Goal: Task Accomplishment & Management: Manage account settings

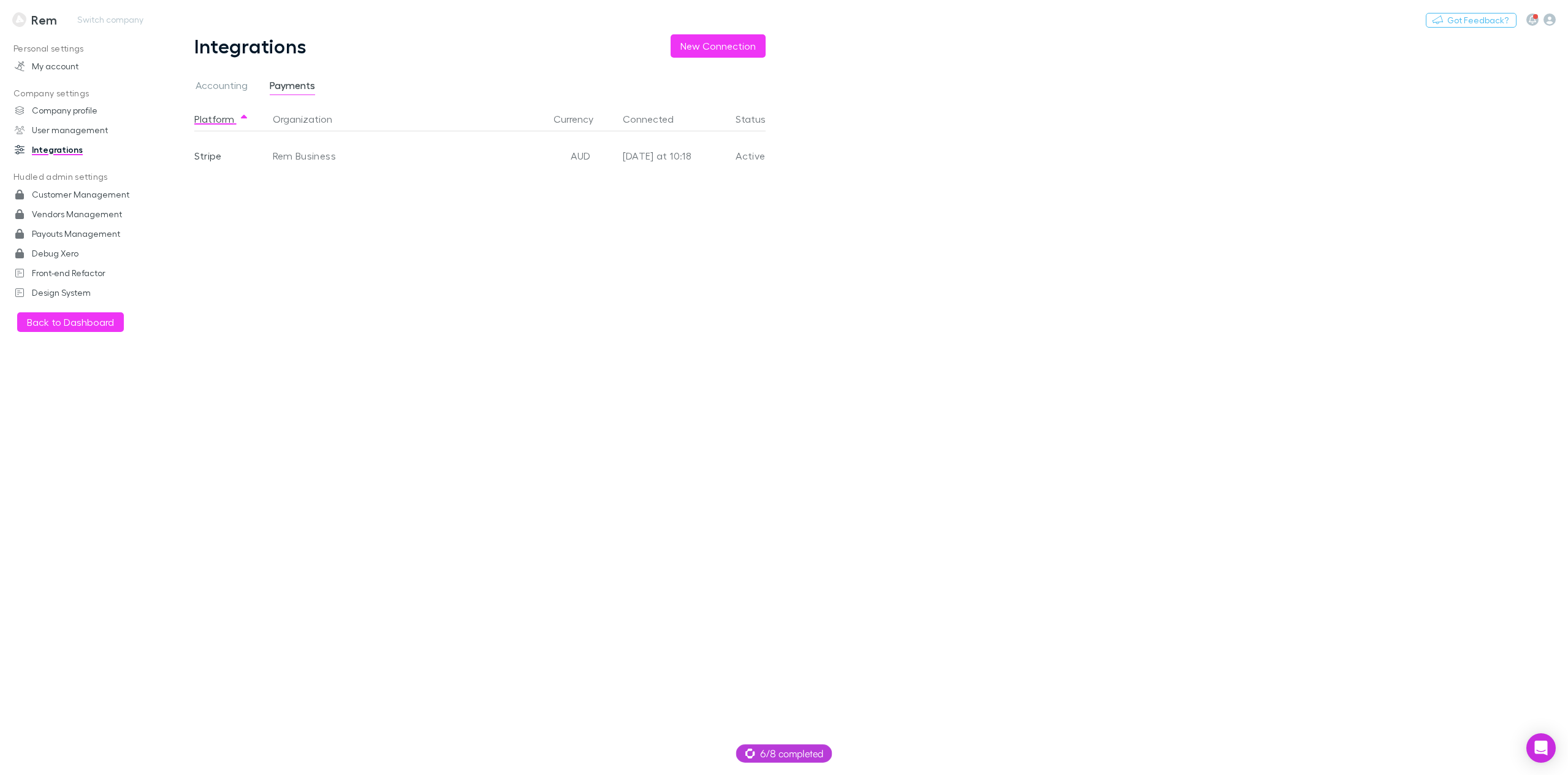
click at [35, 27] on h3 "Rem" at bounding box center [44, 20] width 26 height 15
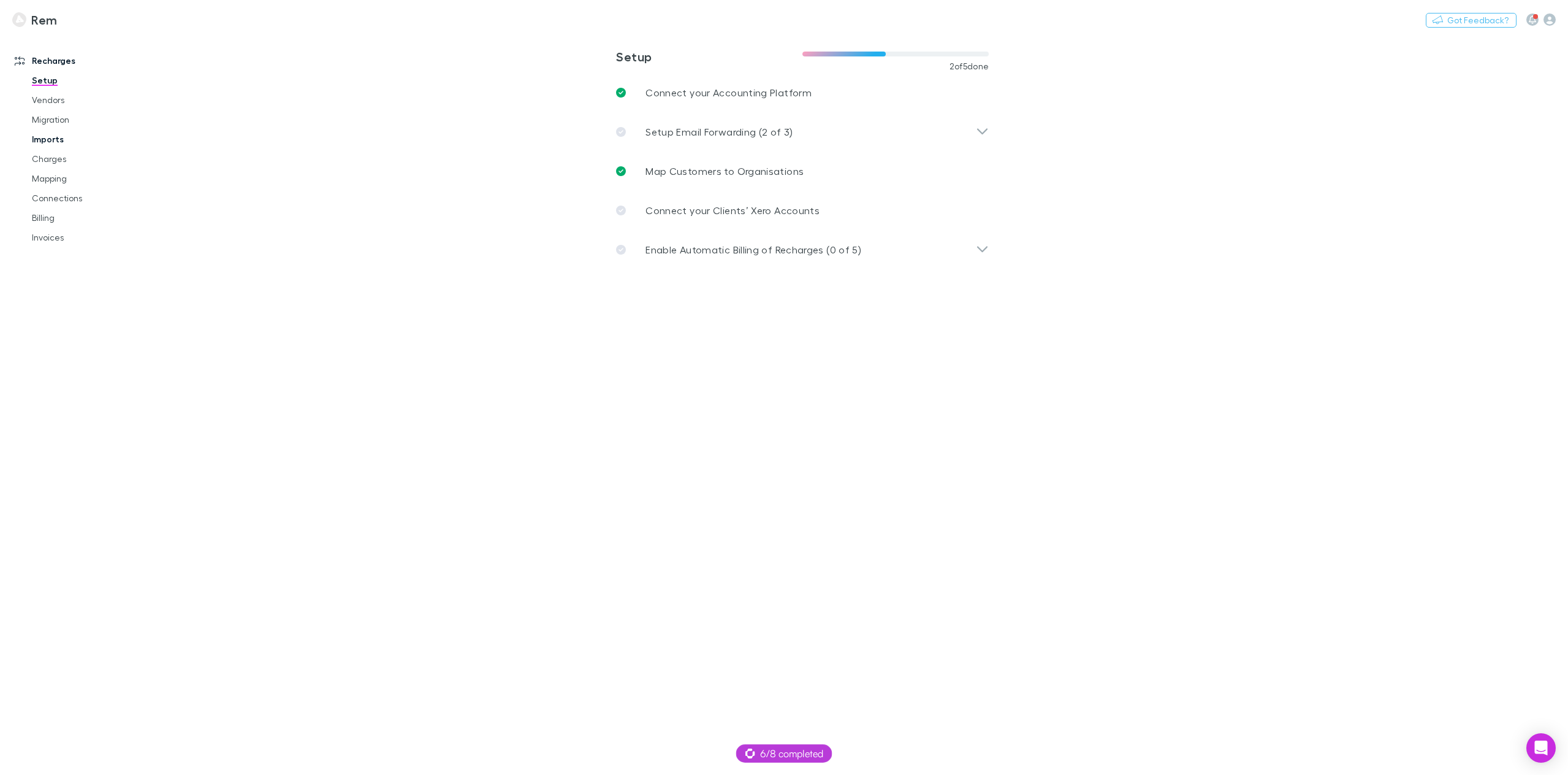
click at [56, 136] on link "Imports" at bounding box center [95, 139] width 152 height 20
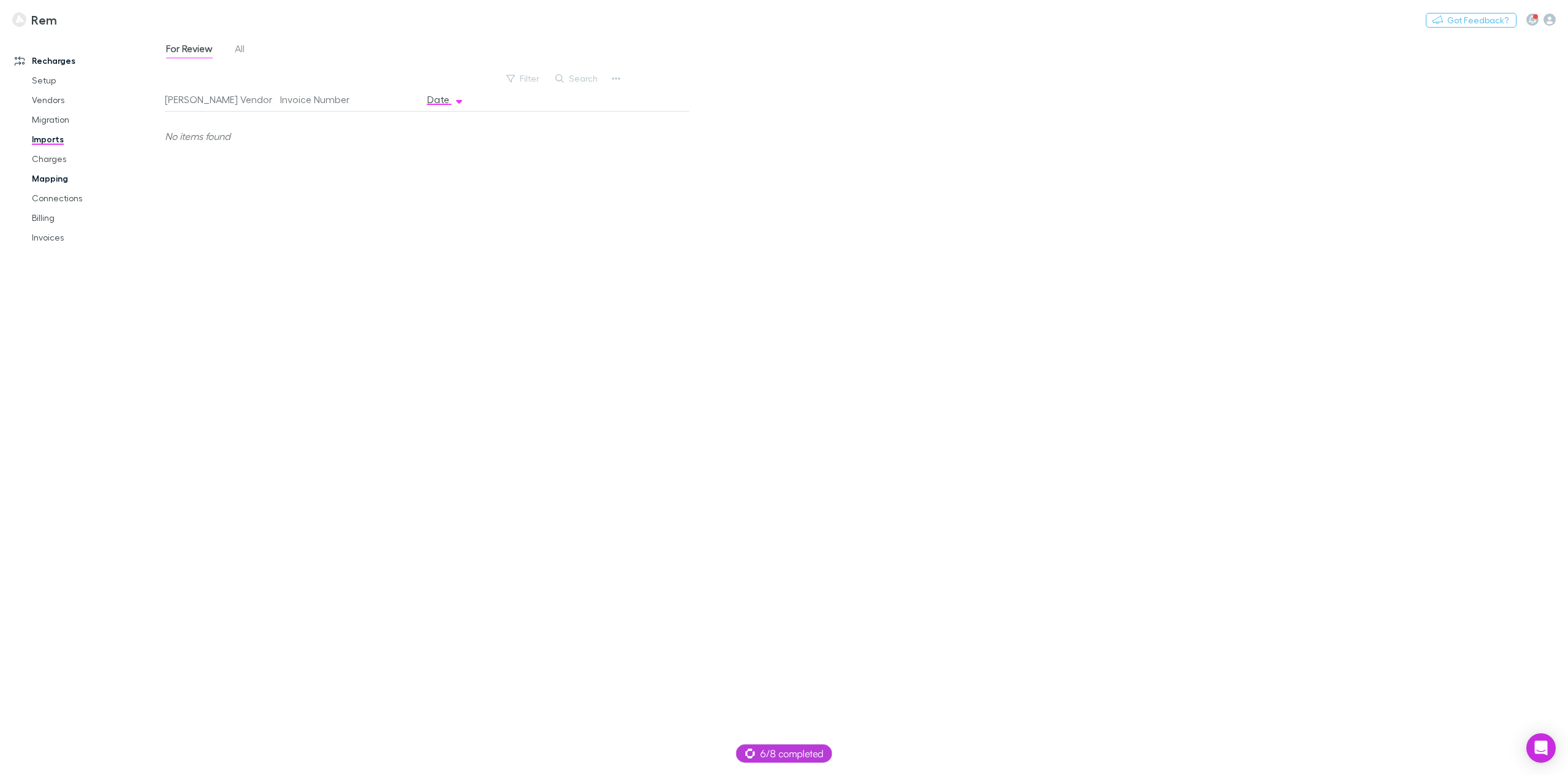
click at [45, 178] on link "Mapping" at bounding box center [95, 178] width 152 height 20
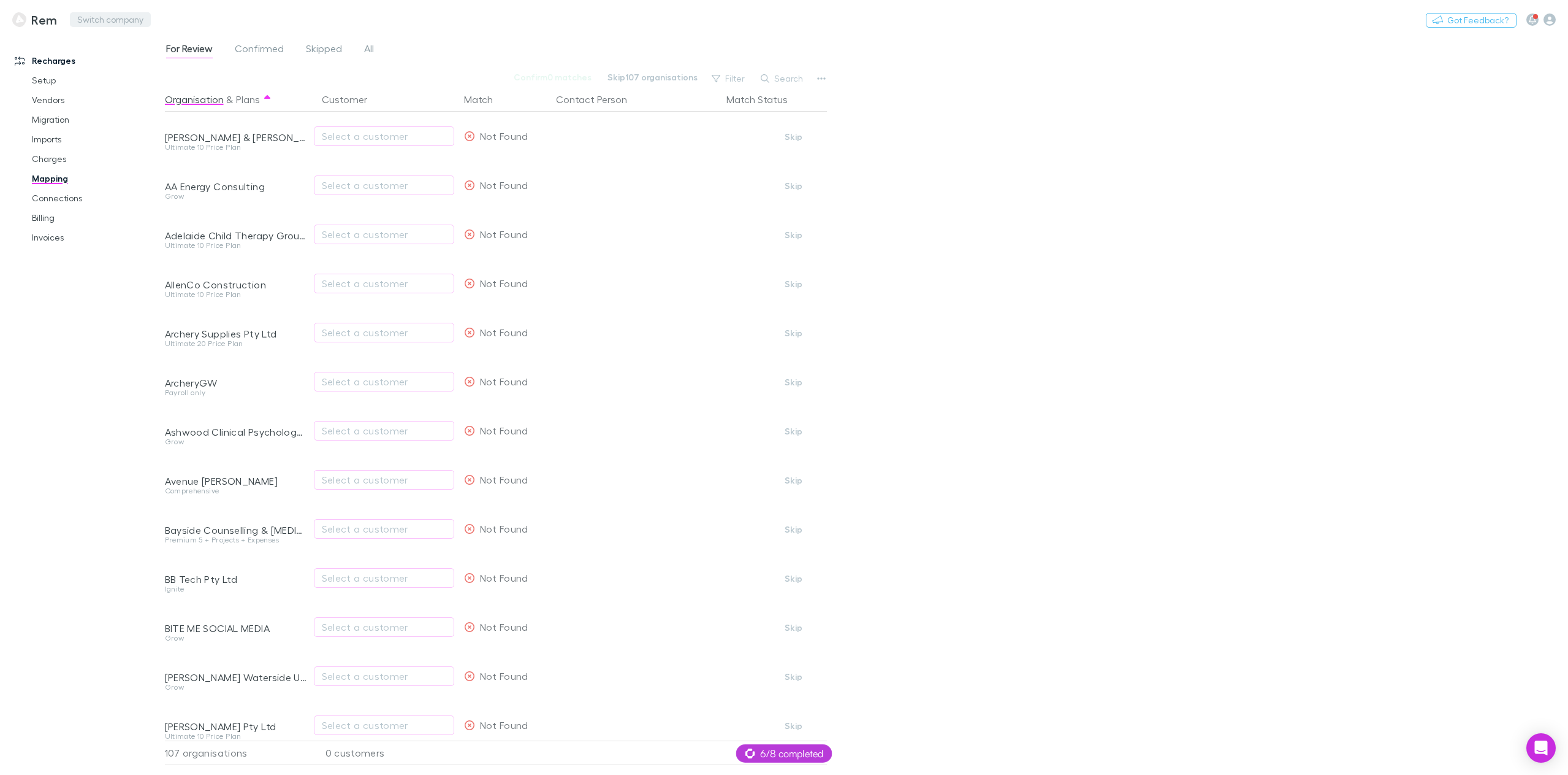
click at [91, 19] on button "Switch company" at bounding box center [110, 20] width 81 height 15
type input "**********"
click at [128, 153] on div "test Select a company Company not found" at bounding box center [784, 387] width 1568 height 775
click at [117, 20] on button "Switch company" at bounding box center [110, 20] width 81 height 15
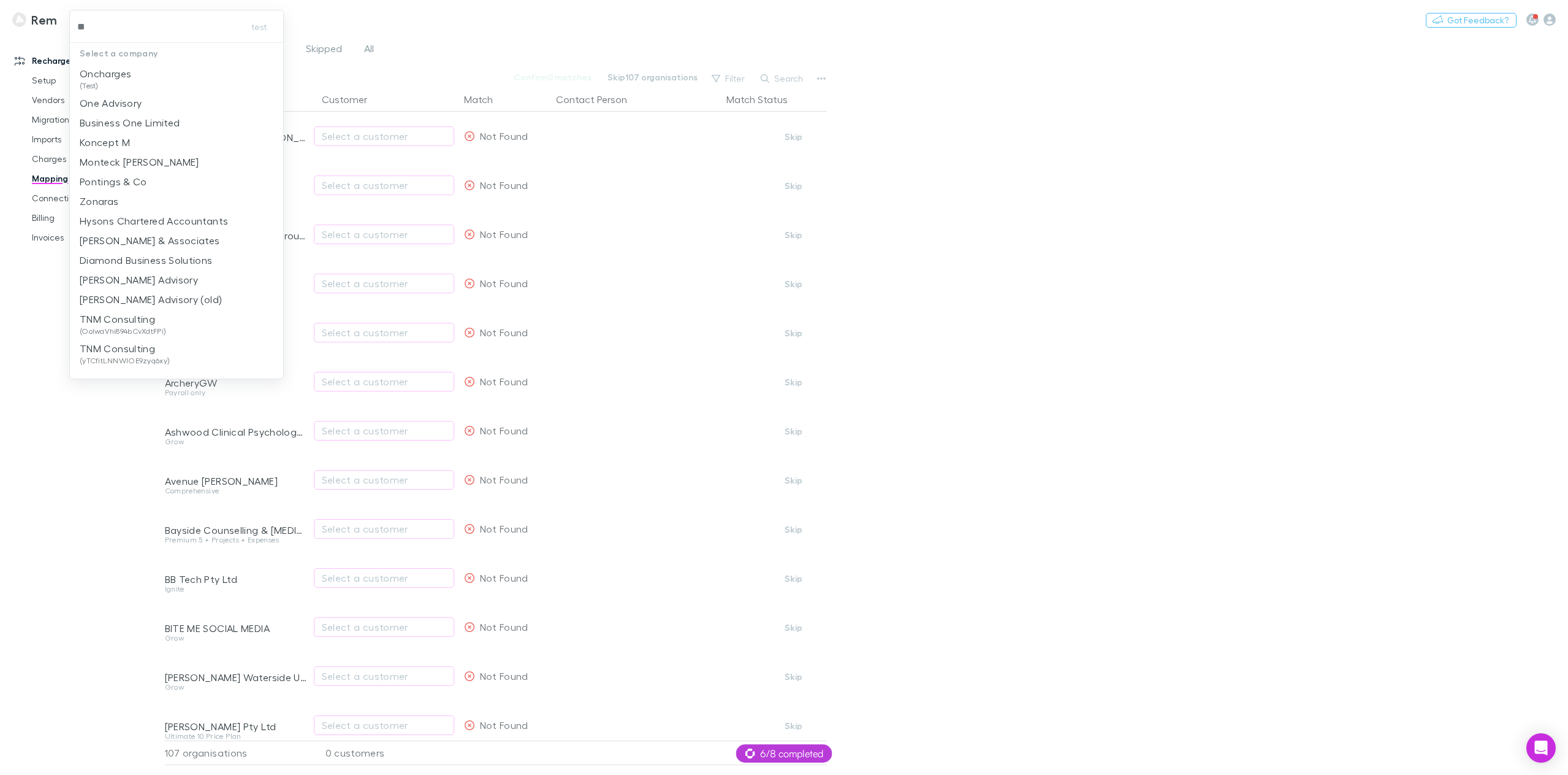
type input "***"
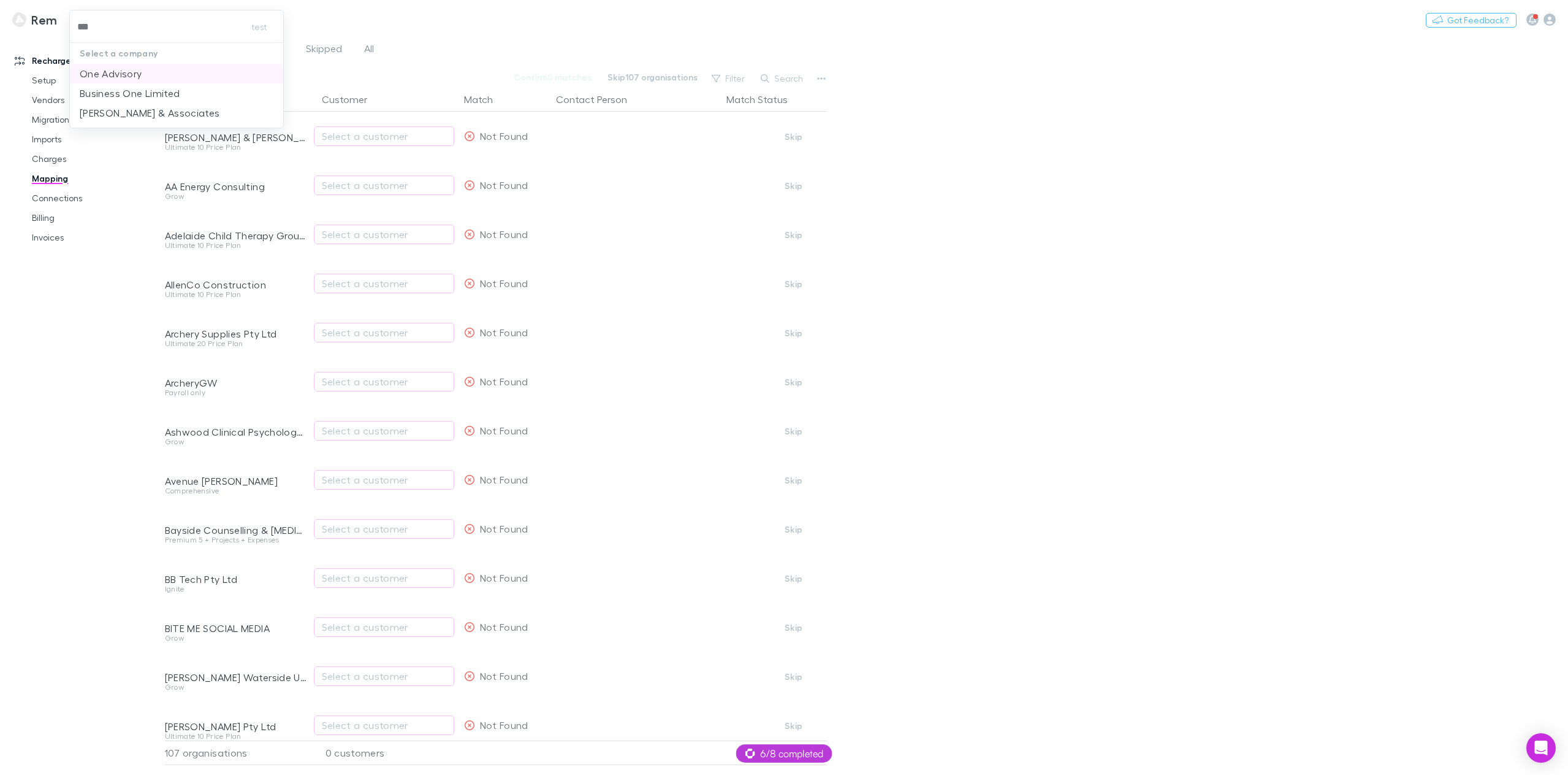
click at [120, 71] on p "One Advisory" at bounding box center [110, 73] width 62 height 15
click at [62, 105] on link "Vendors" at bounding box center [95, 100] width 152 height 20
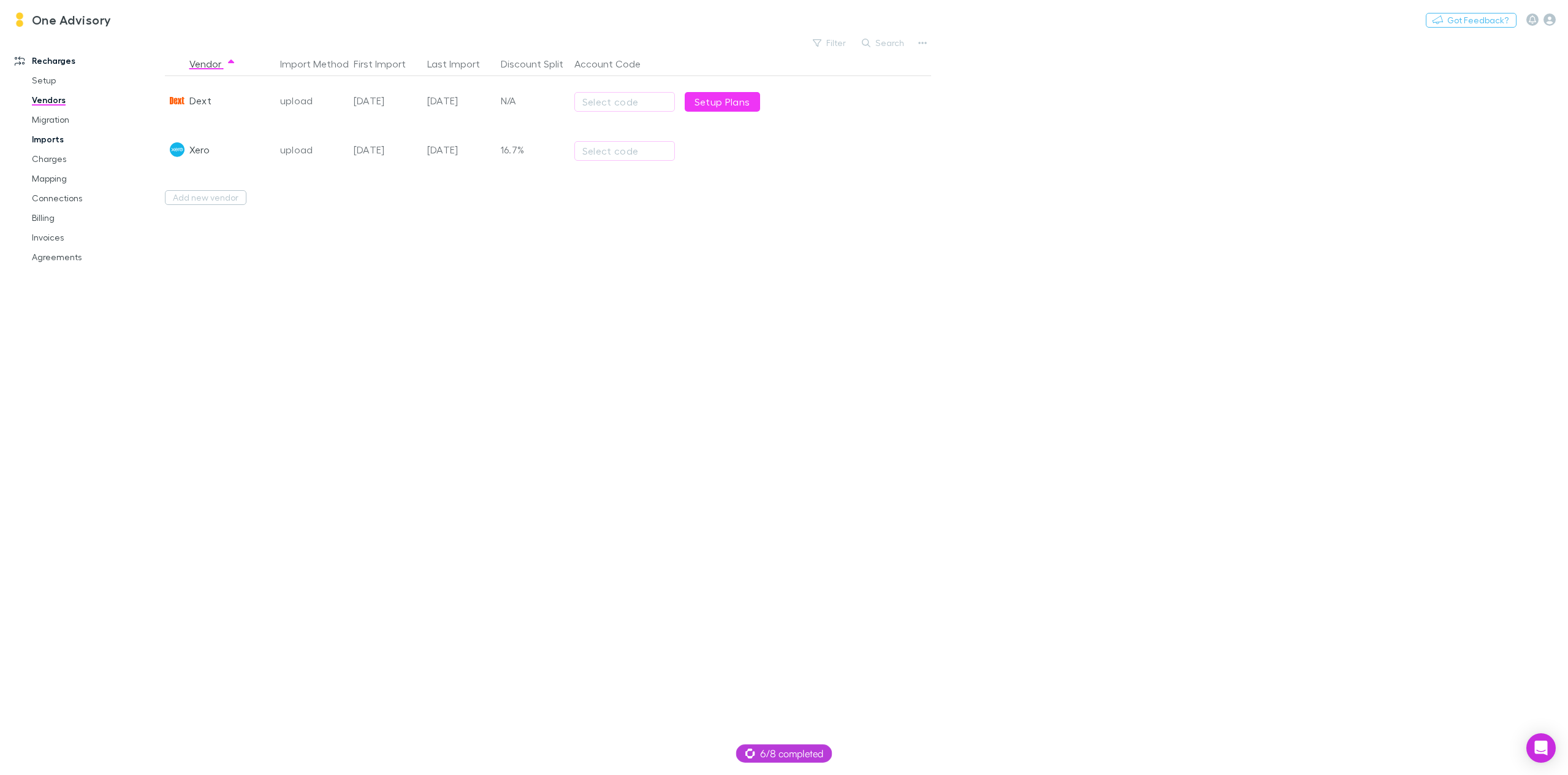
click at [52, 140] on link "Imports" at bounding box center [95, 139] width 152 height 20
click at [38, 161] on link "Charges" at bounding box center [95, 159] width 152 height 20
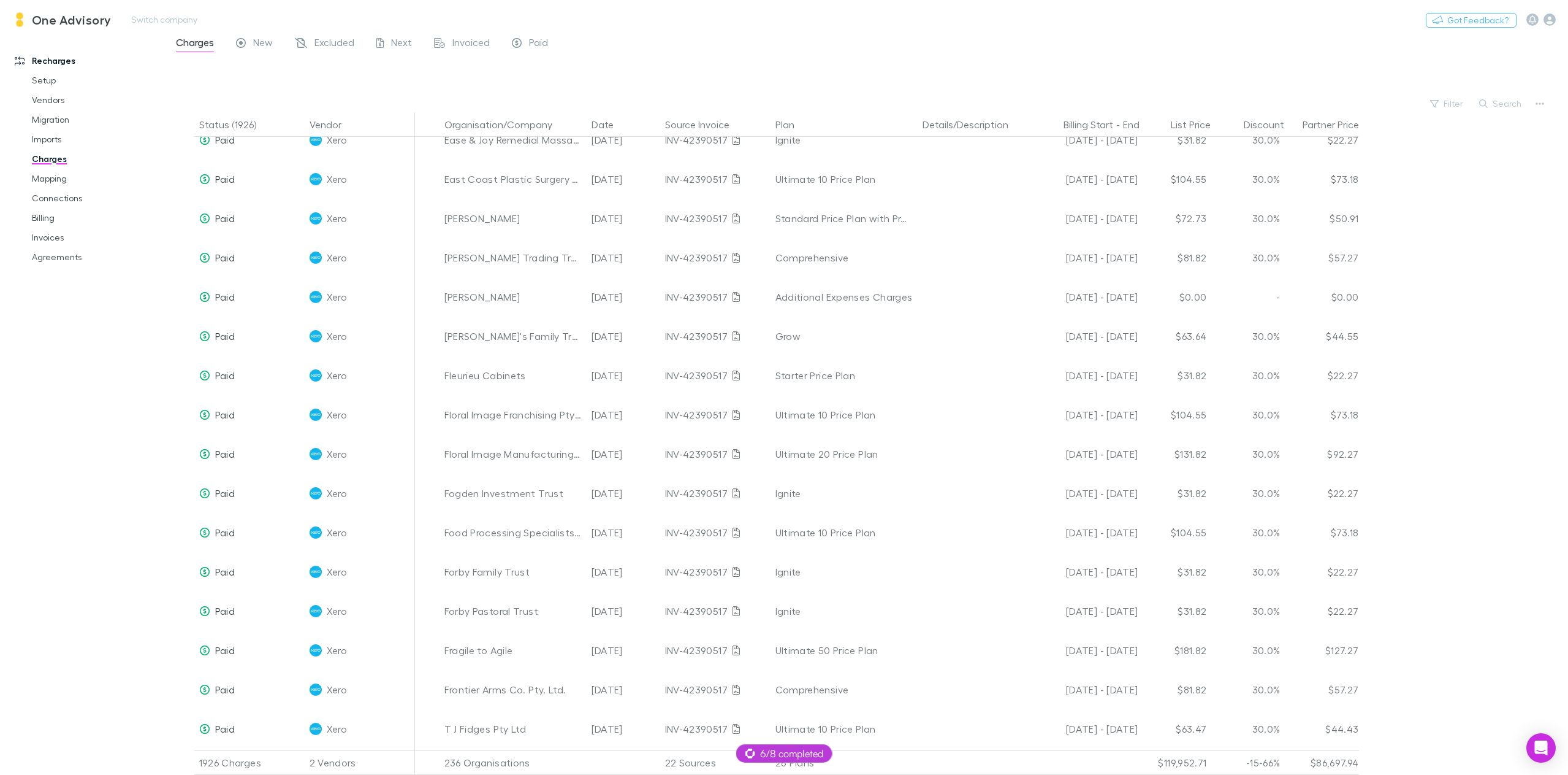
scroll to position [10242, 0]
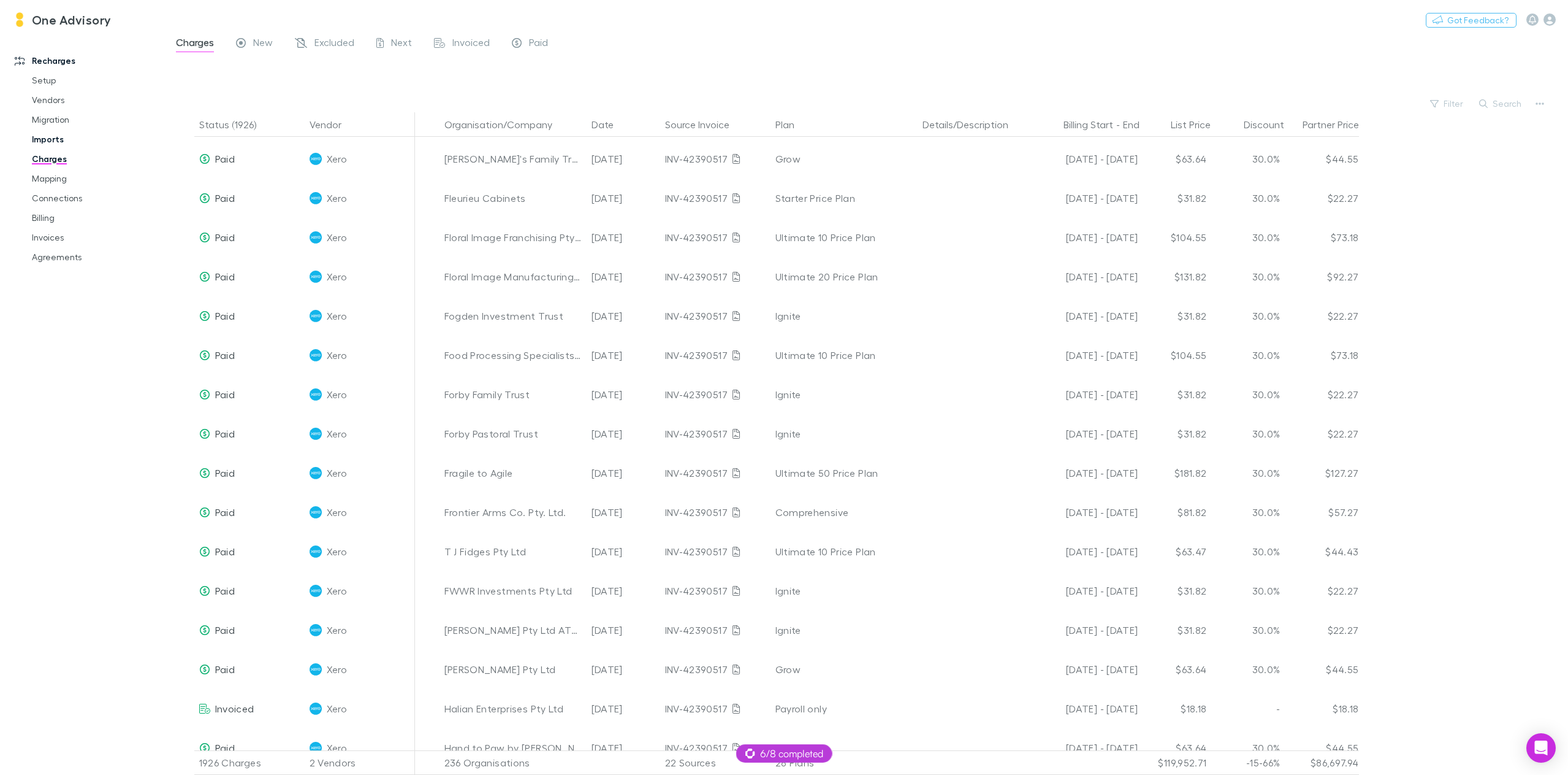
click at [48, 136] on link "Imports" at bounding box center [95, 139] width 152 height 20
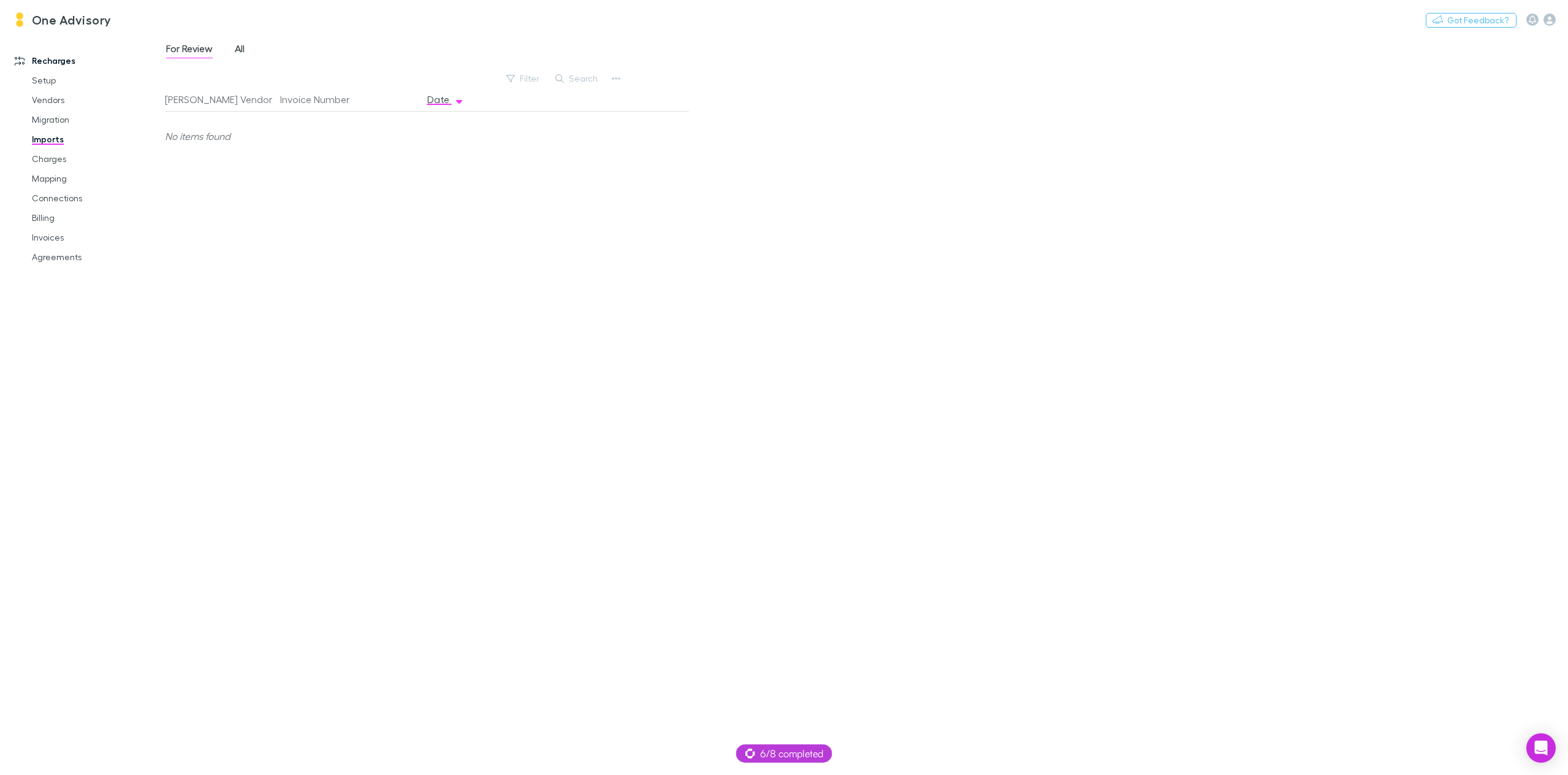
click at [243, 52] on span "All" at bounding box center [239, 50] width 10 height 16
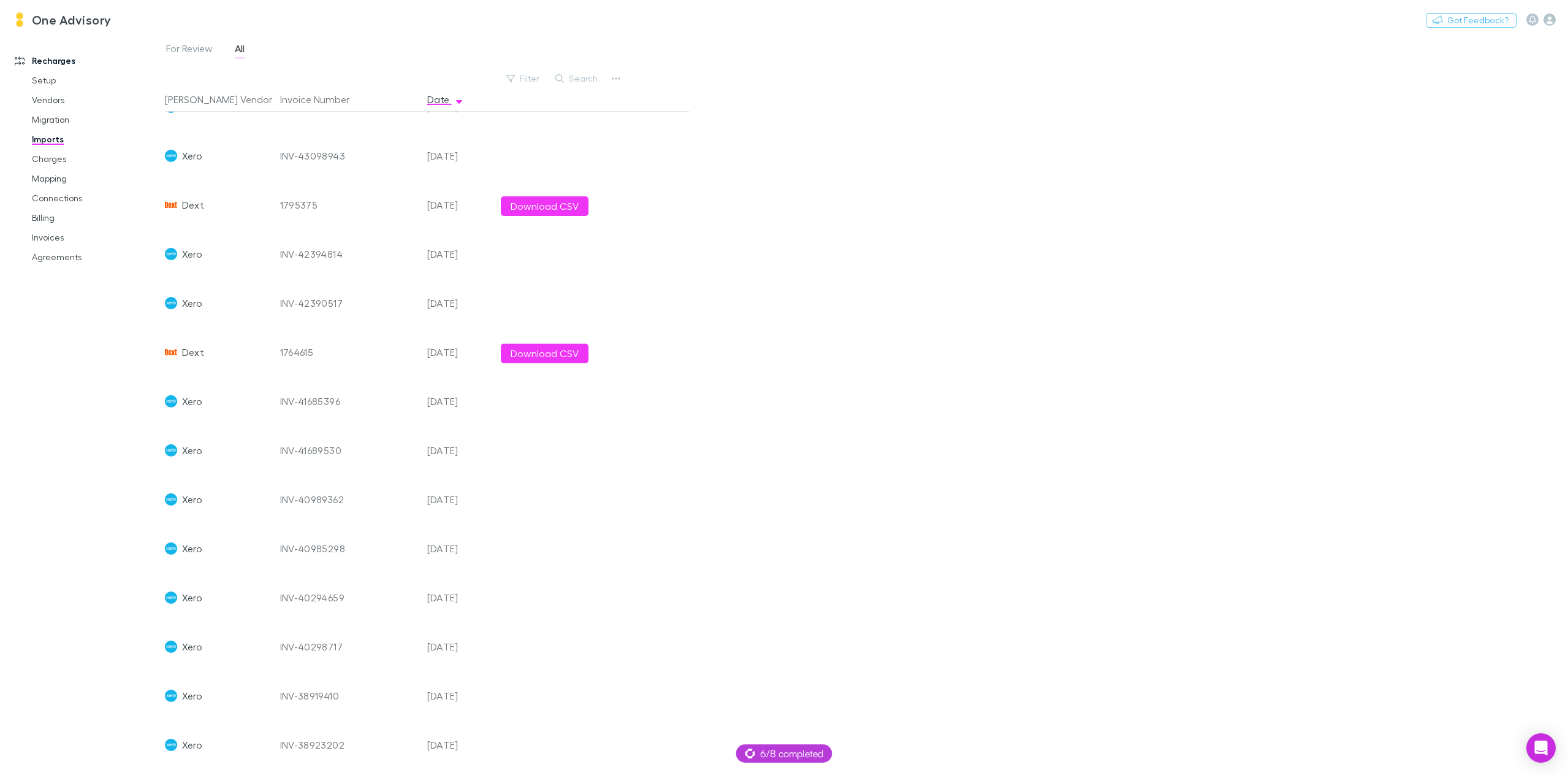
scroll to position [631, 0]
click at [176, 21] on button "Switch company" at bounding box center [164, 20] width 81 height 15
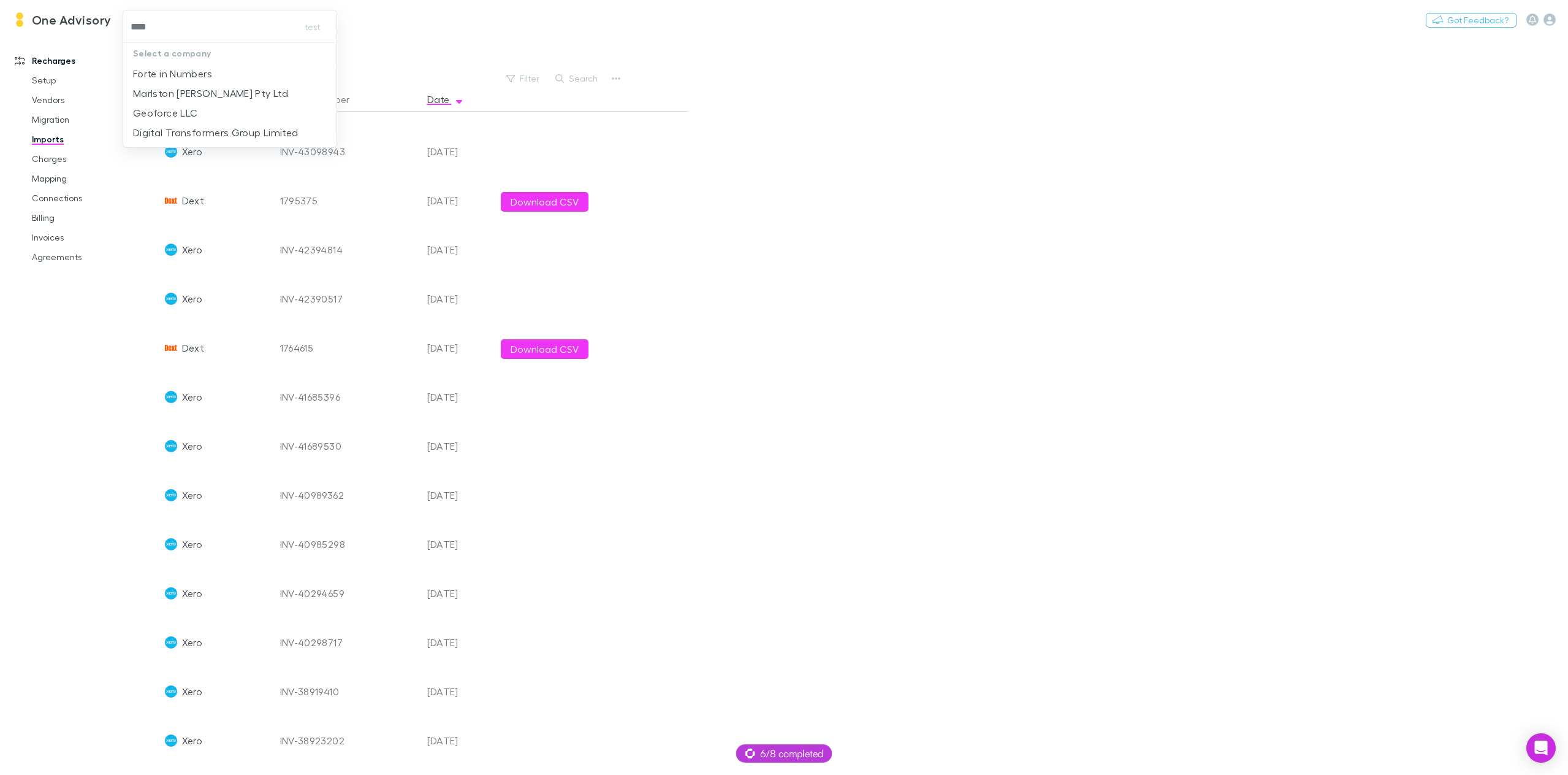
type input "*****"
click at [182, 71] on p "Forte in Numbers" at bounding box center [172, 73] width 79 height 15
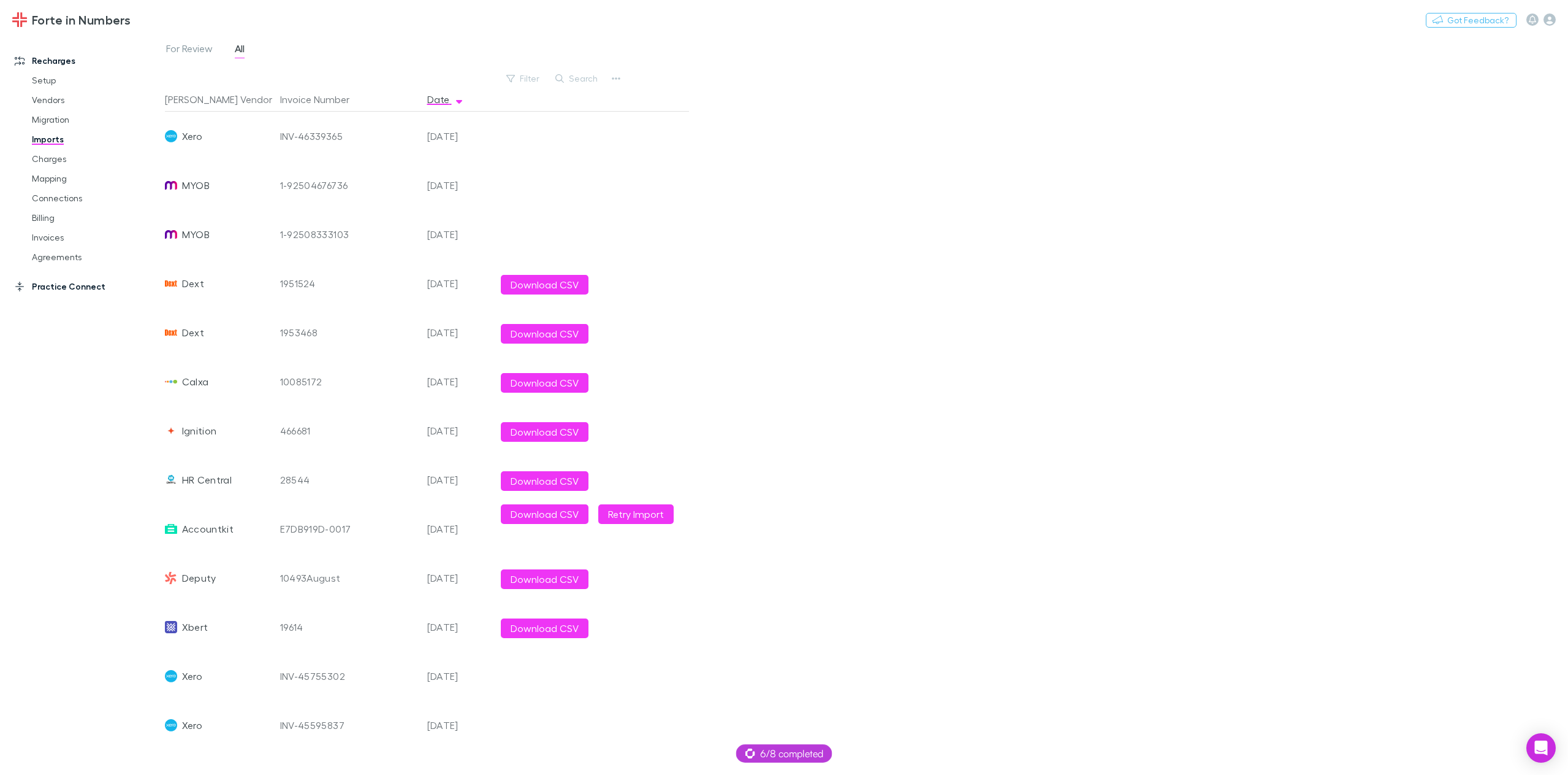
click at [62, 287] on link "Practice Connect" at bounding box center [87, 286] width 169 height 20
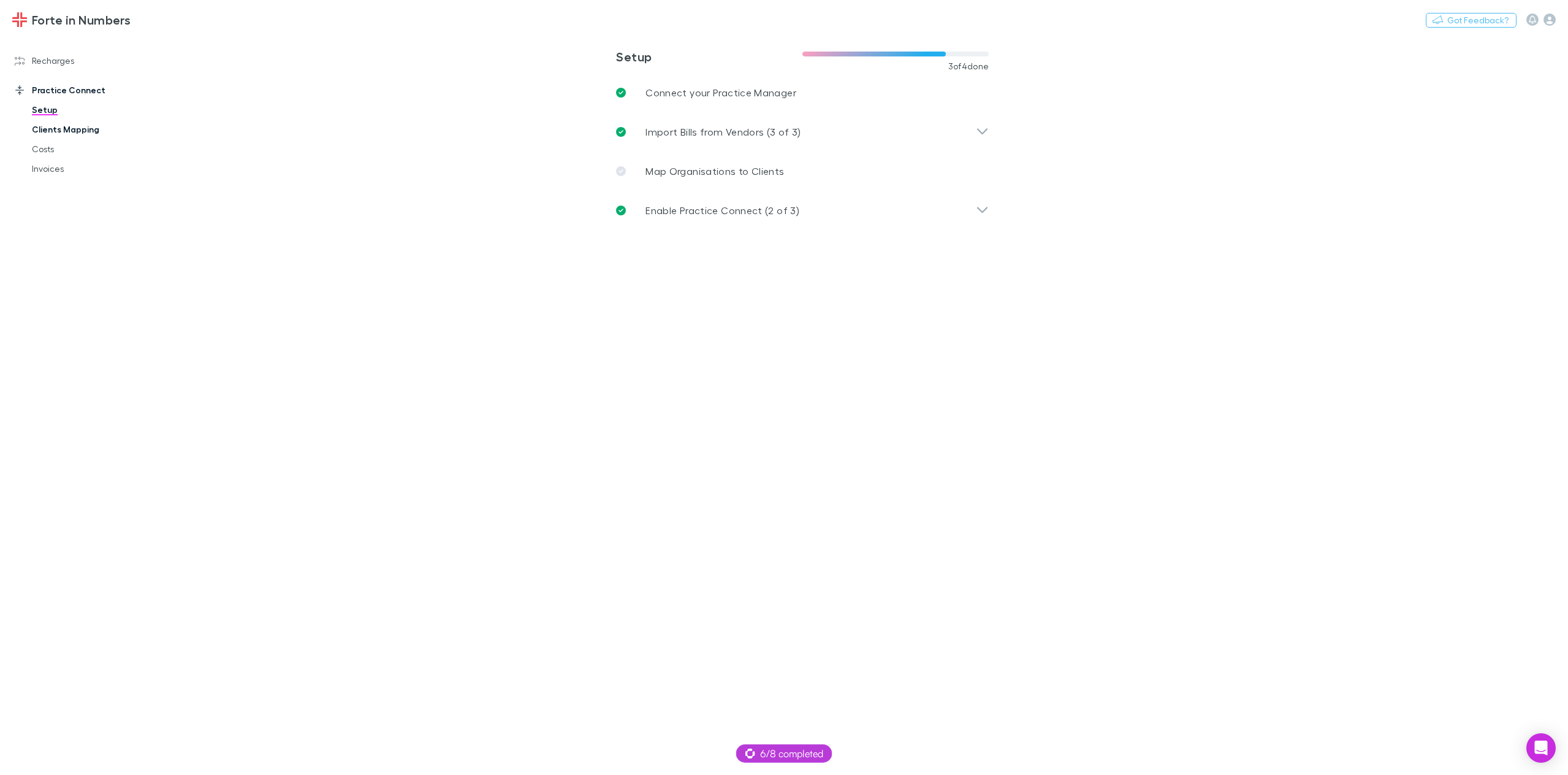
click at [45, 132] on link "Clients Mapping" at bounding box center [95, 129] width 152 height 20
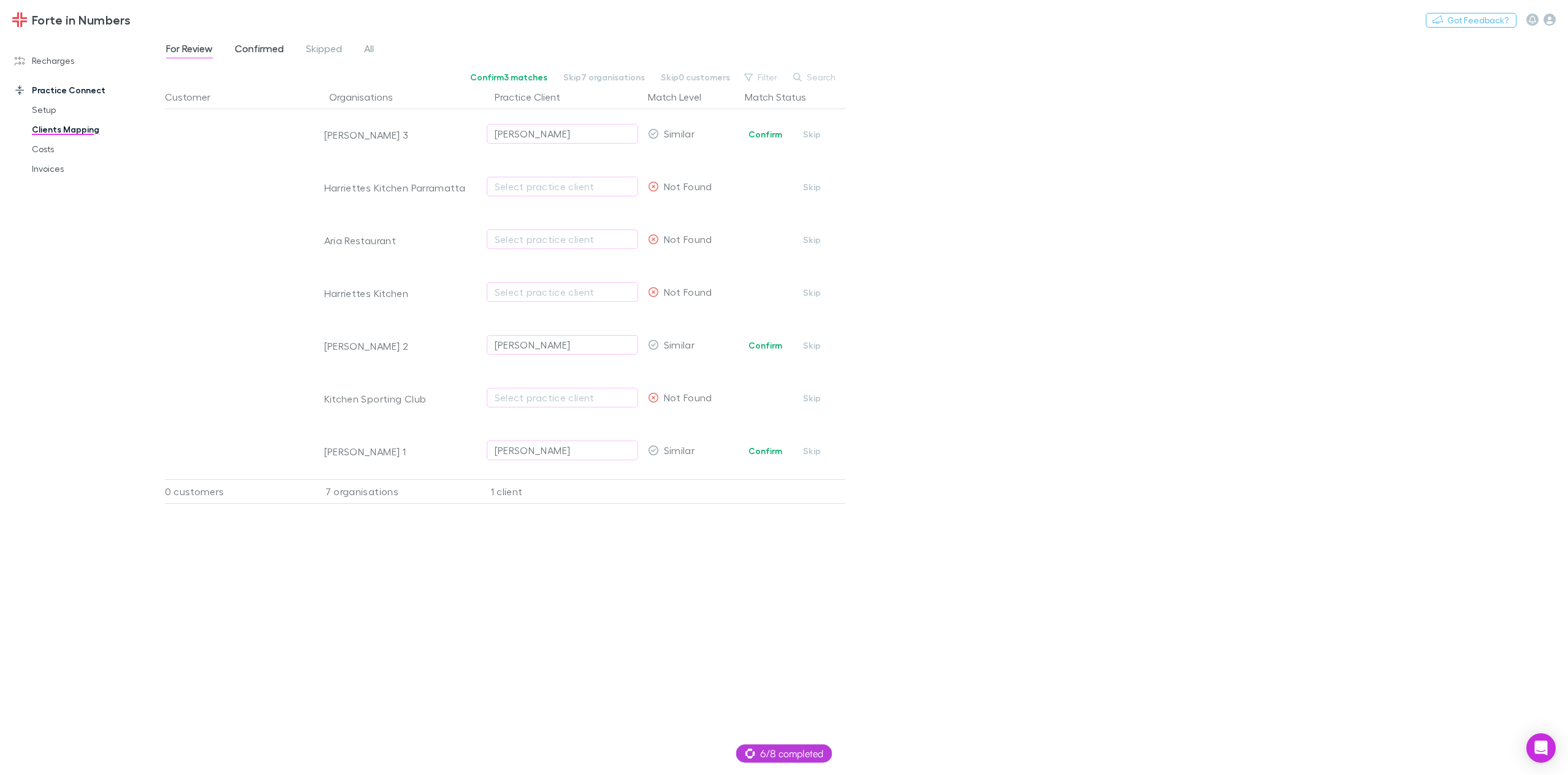
click at [264, 48] on span "Confirmed" at bounding box center [259, 50] width 49 height 16
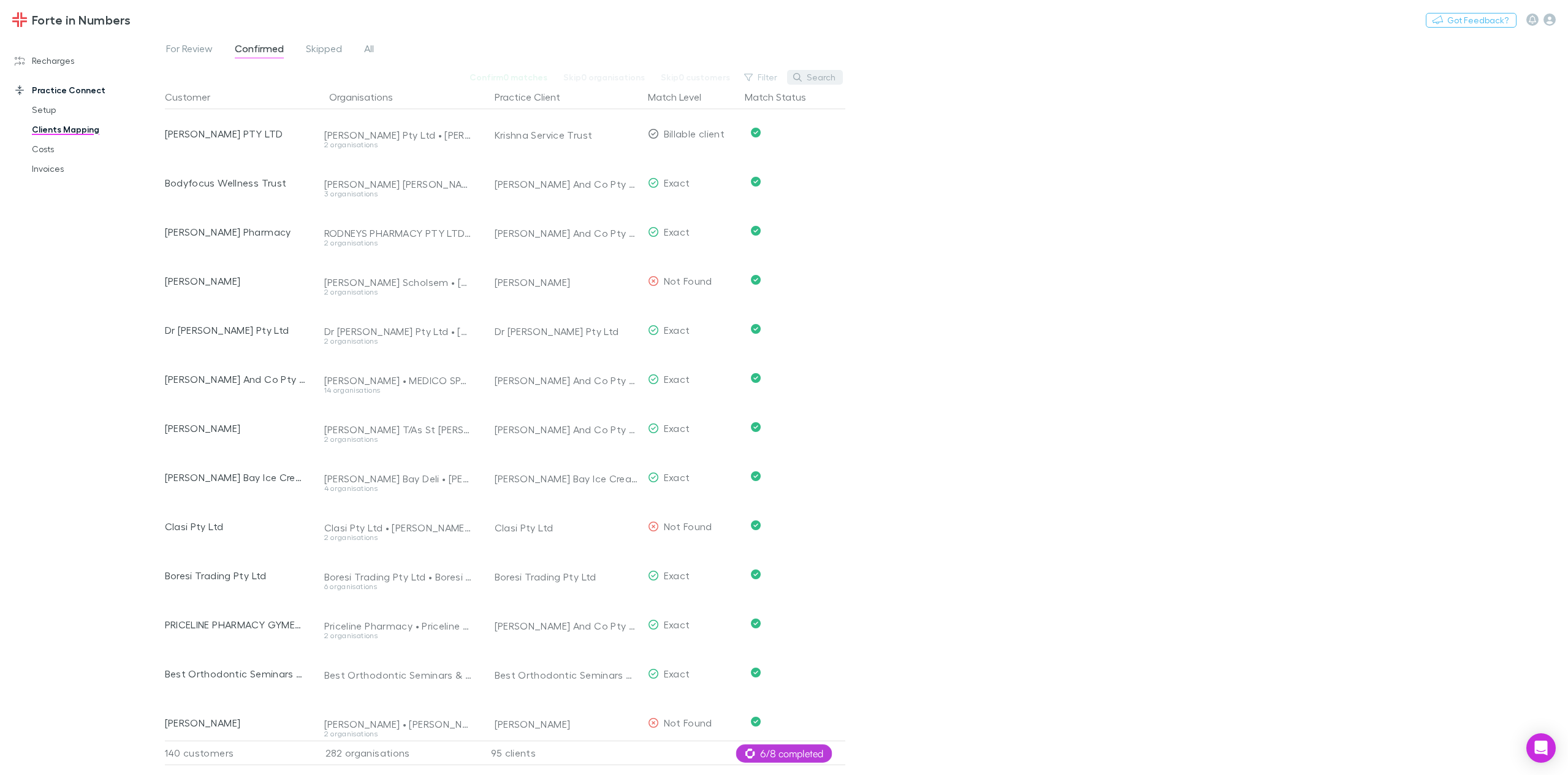
click at [801, 77] on icon "button" at bounding box center [798, 78] width 9 height 9
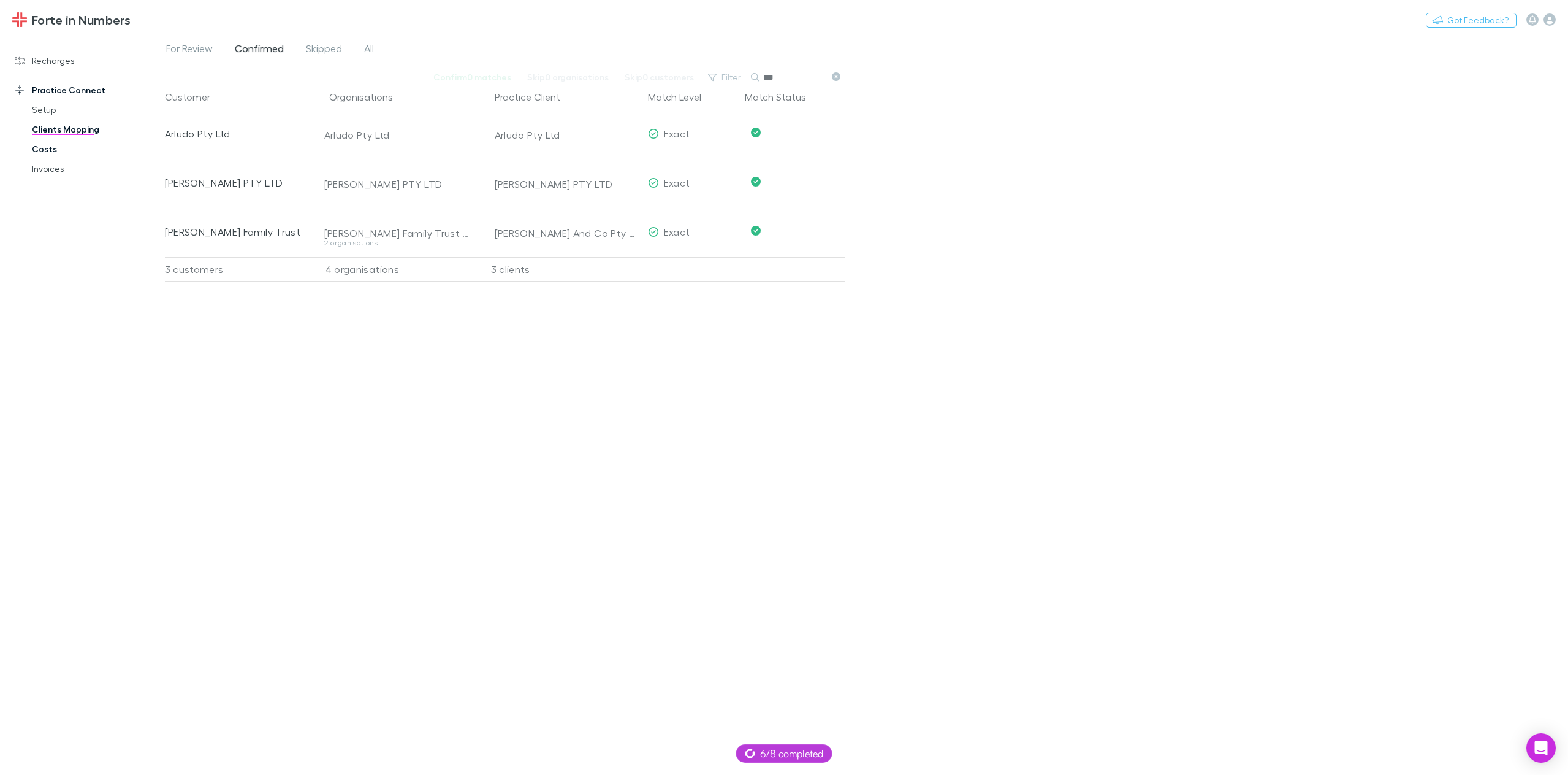
type input "***"
drag, startPoint x: 43, startPoint y: 147, endPoint x: 195, endPoint y: 160, distance: 152.6
click at [43, 147] on link "Costs" at bounding box center [95, 149] width 152 height 20
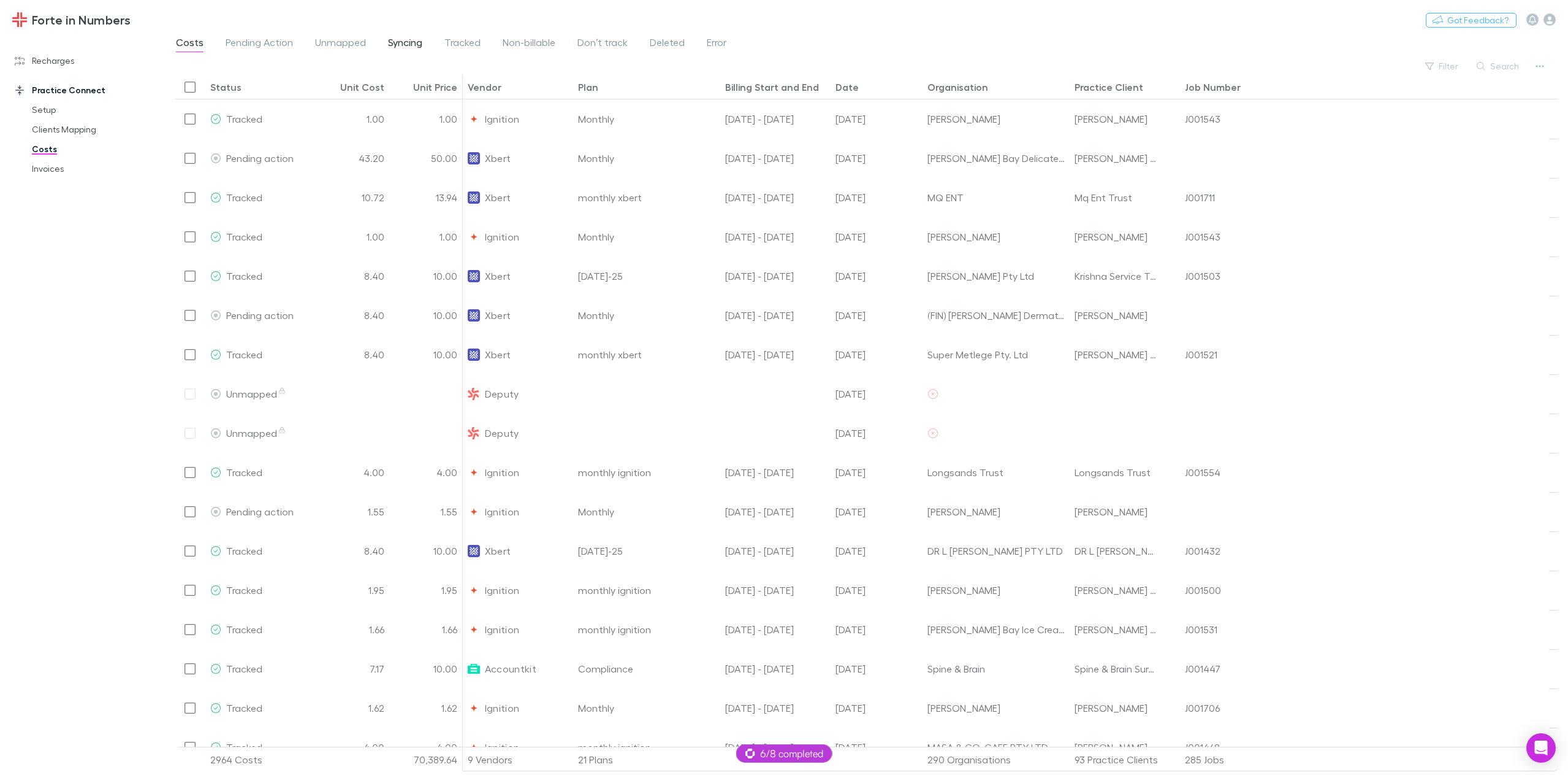
click at [403, 46] on span "Syncing" at bounding box center [405, 45] width 35 height 16
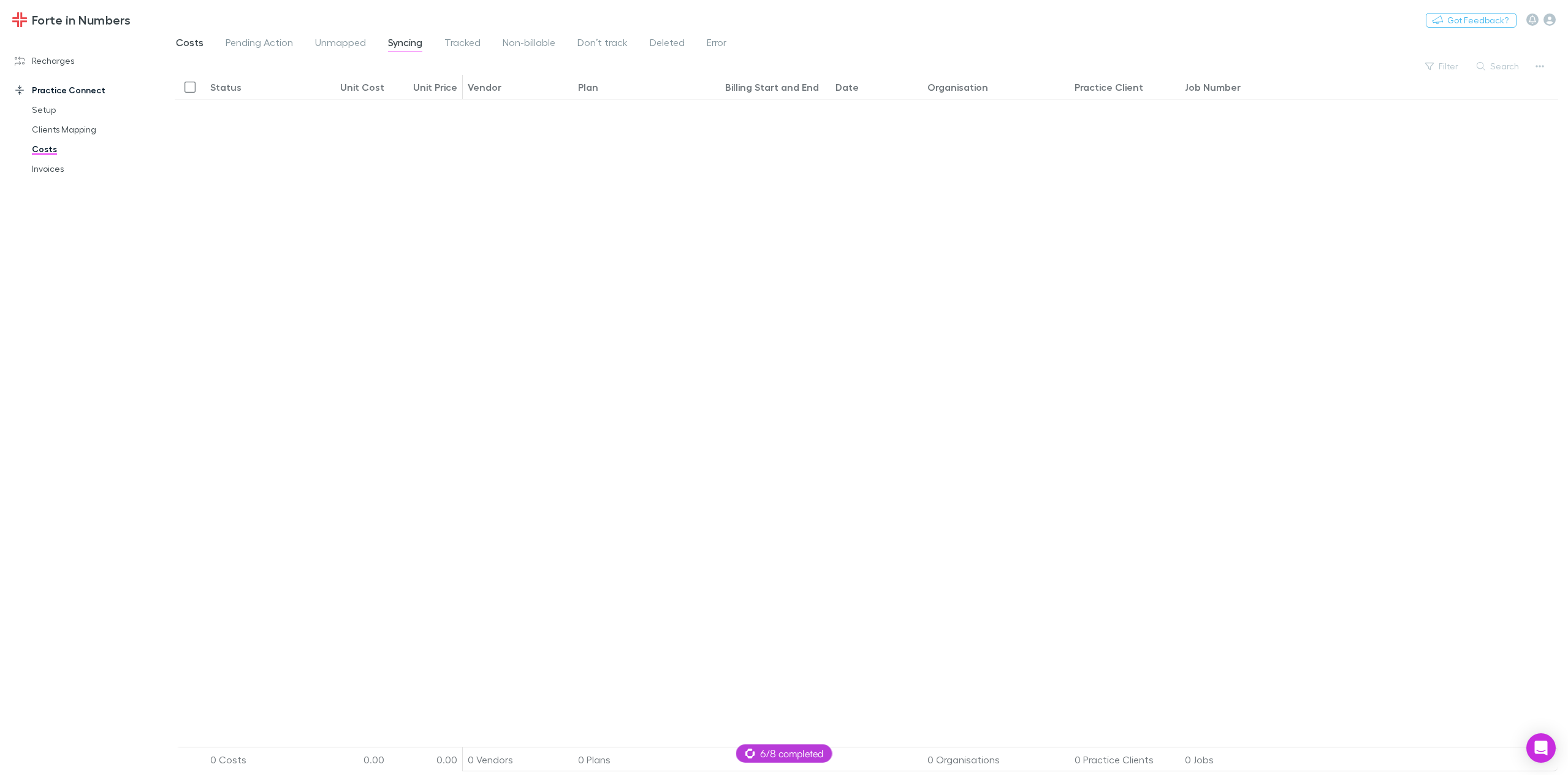
click at [191, 45] on span "Costs" at bounding box center [189, 45] width 28 height 16
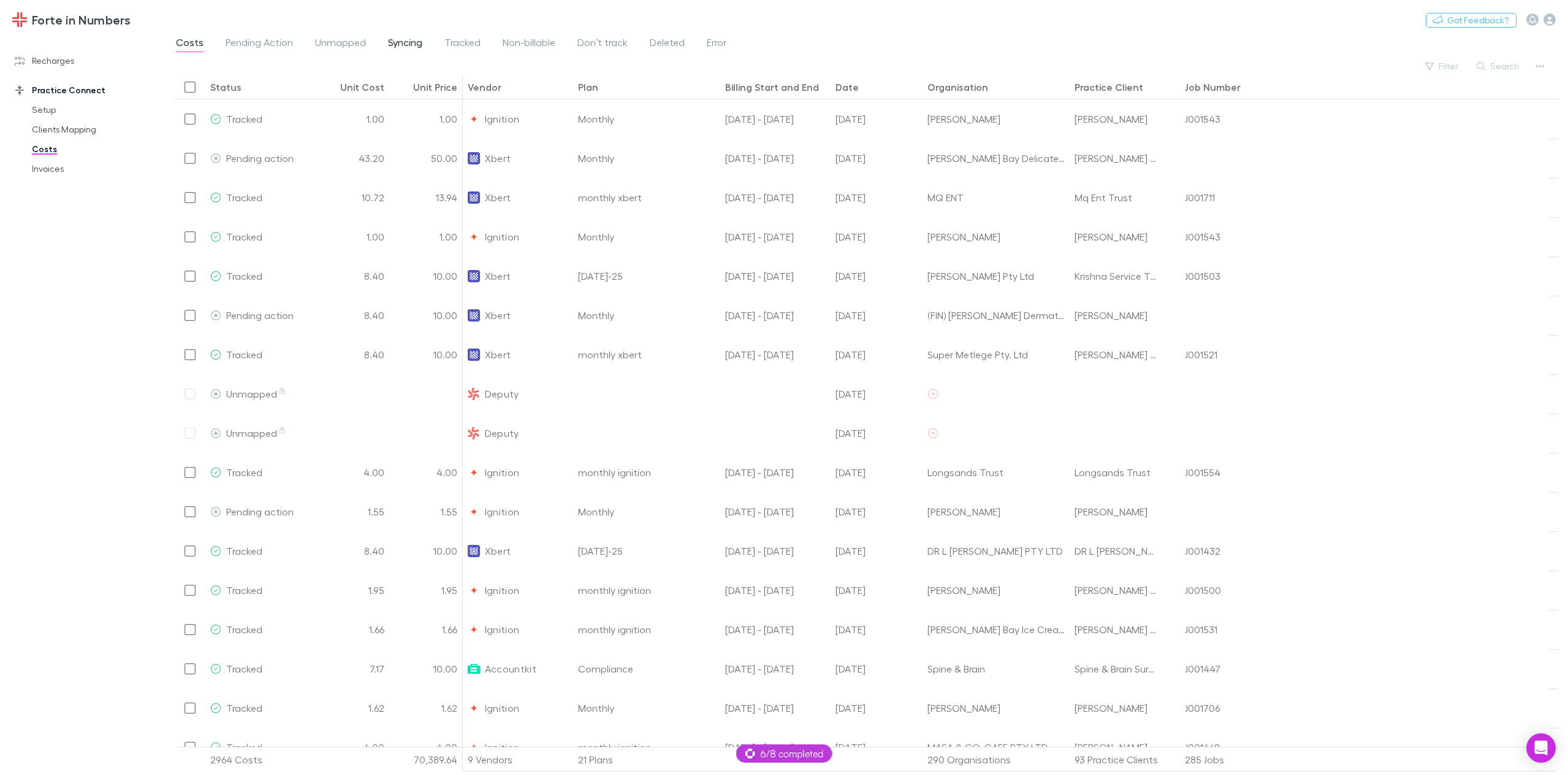
click at [397, 45] on span "Syncing" at bounding box center [405, 45] width 35 height 16
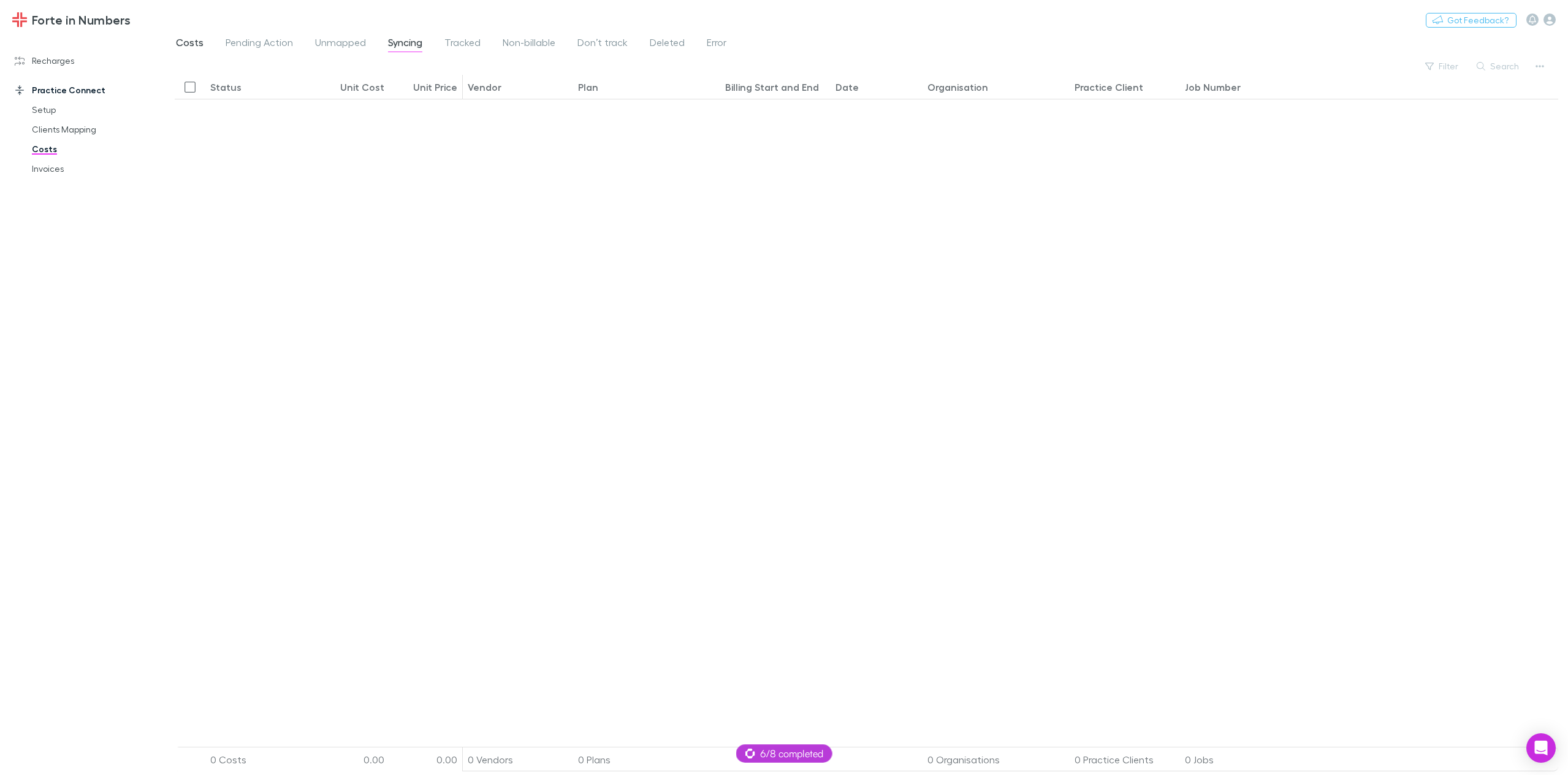
click at [191, 42] on span "Costs" at bounding box center [189, 45] width 28 height 16
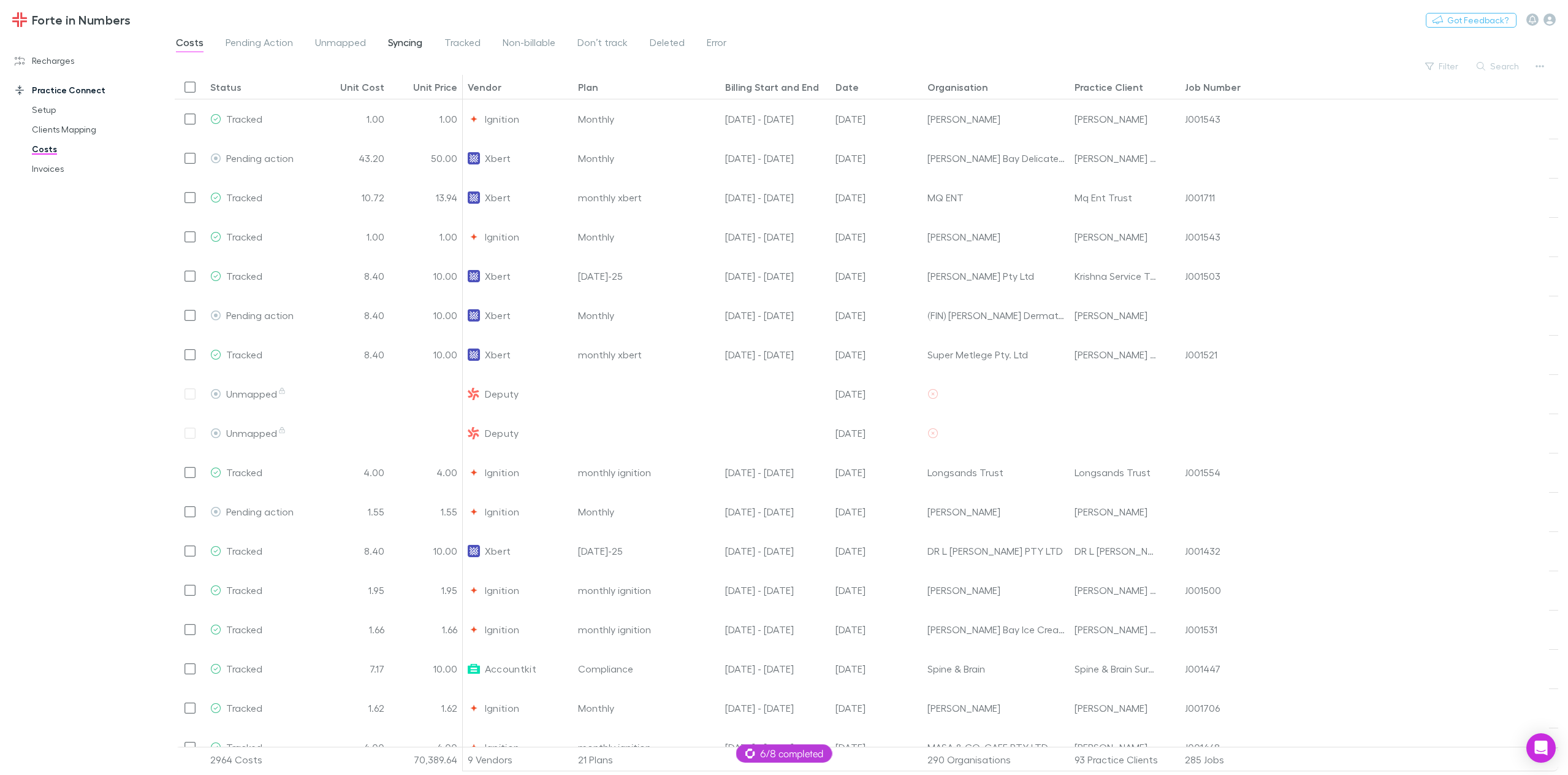
click at [398, 46] on span "Syncing" at bounding box center [405, 45] width 35 height 16
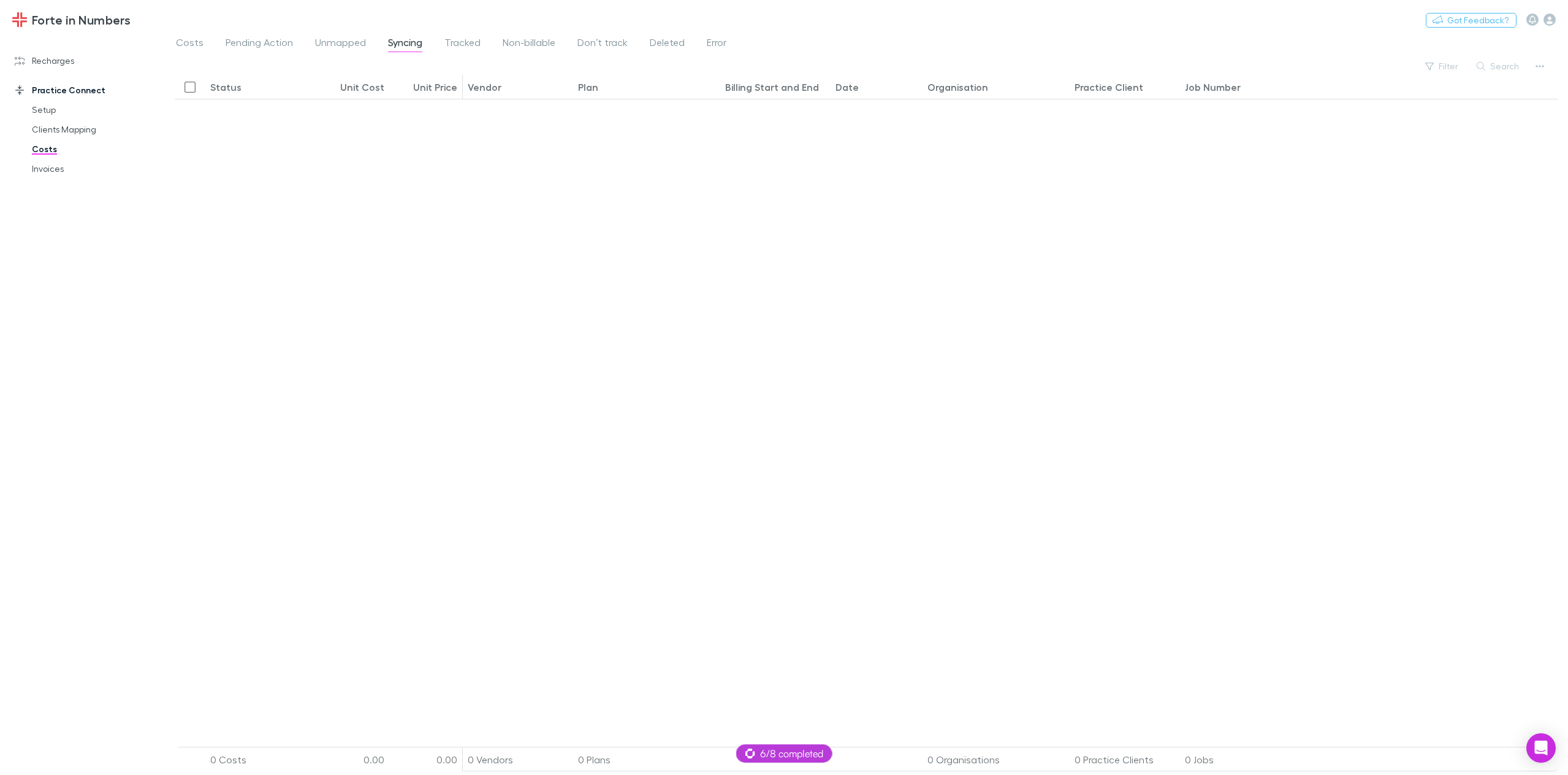
click at [726, 38] on div "Costs Pending Action Unmapped Syncing Tracked Non-billable Don’t track Deleted …" at bounding box center [456, 45] width 562 height 20
click at [716, 46] on span "Error" at bounding box center [717, 45] width 20 height 16
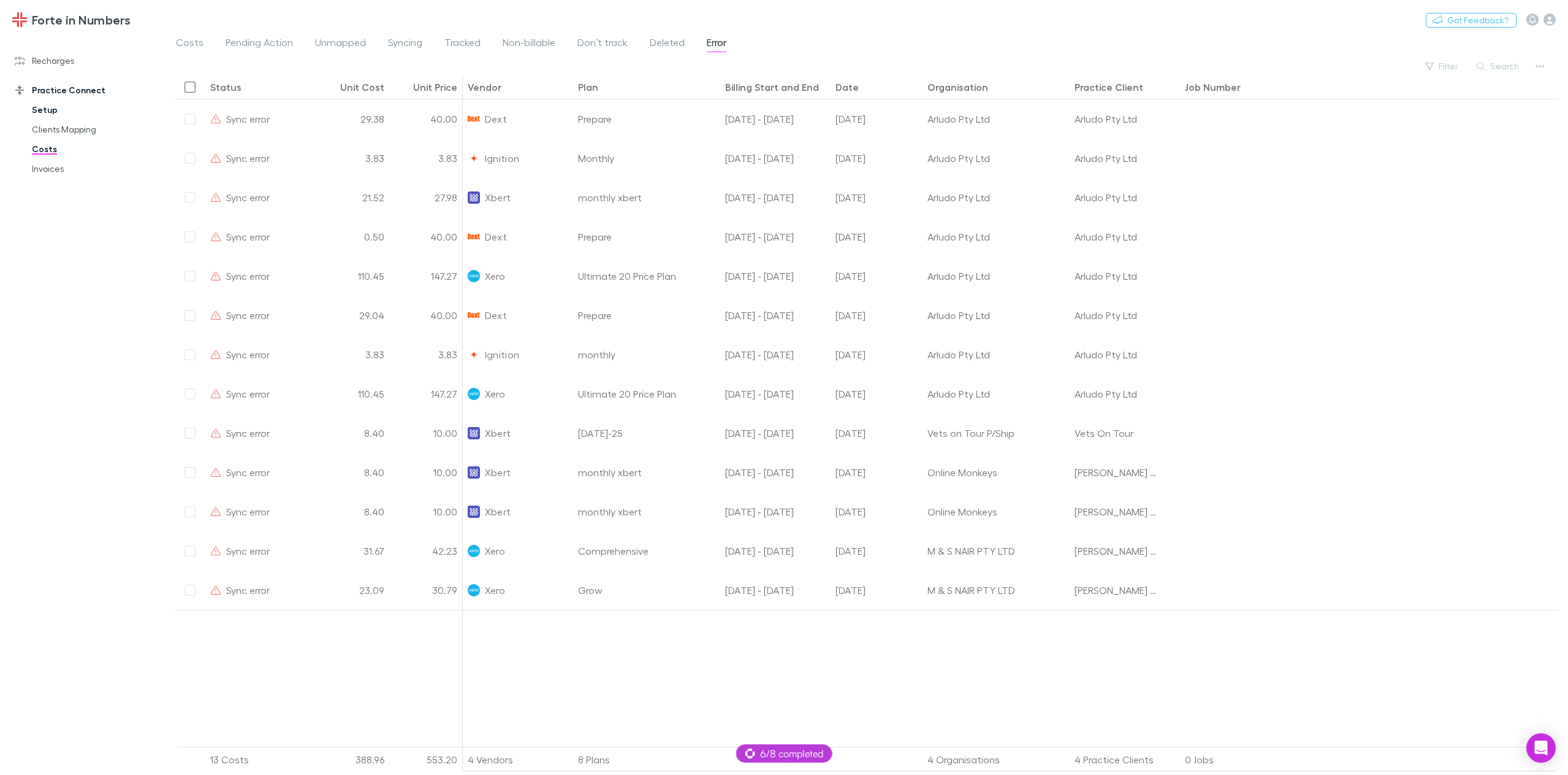
click at [50, 112] on link "Setup" at bounding box center [95, 110] width 152 height 20
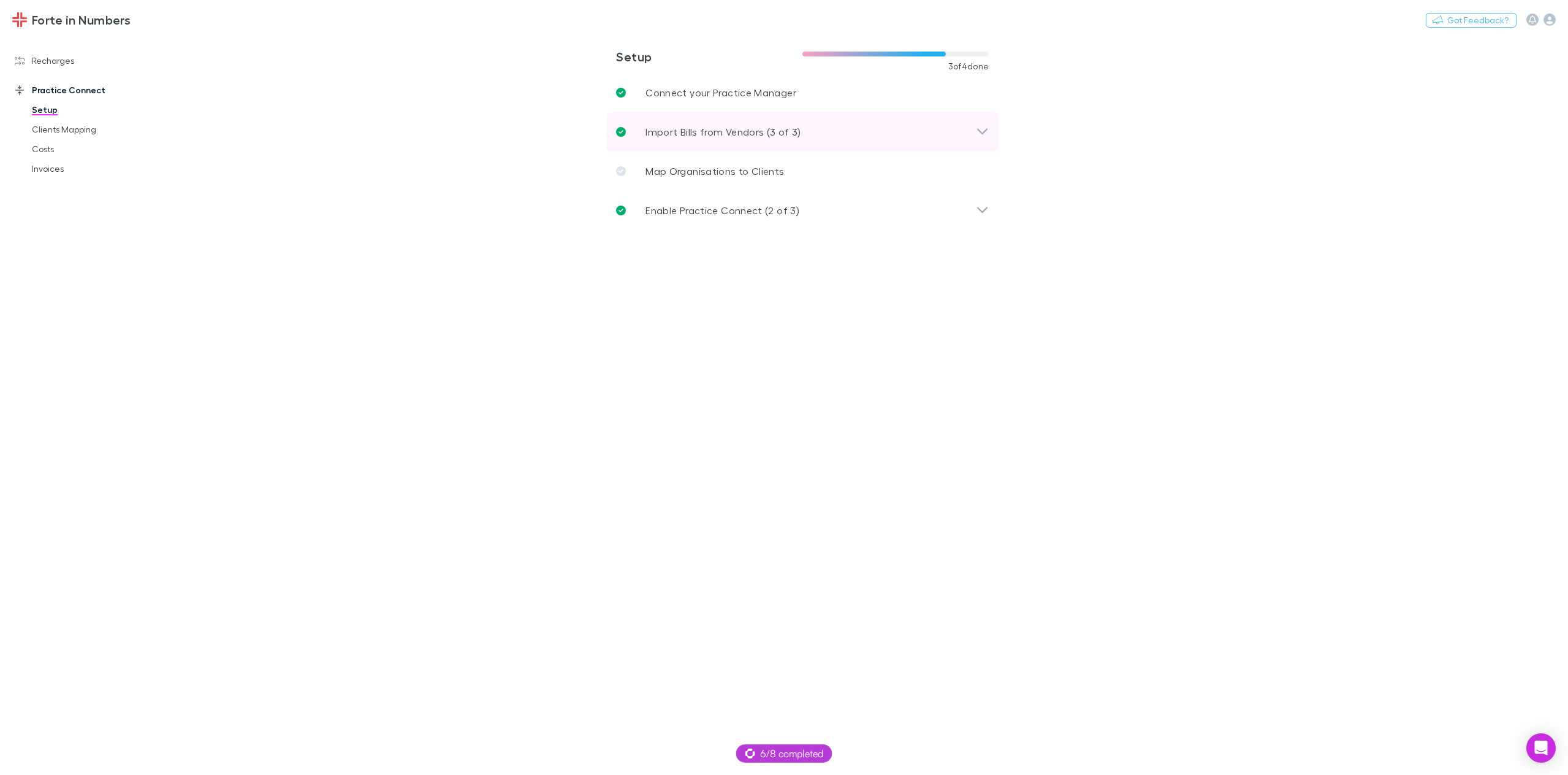
click at [776, 137] on p "Import Bills from Vendors (3 of 3)" at bounding box center [723, 132] width 156 height 15
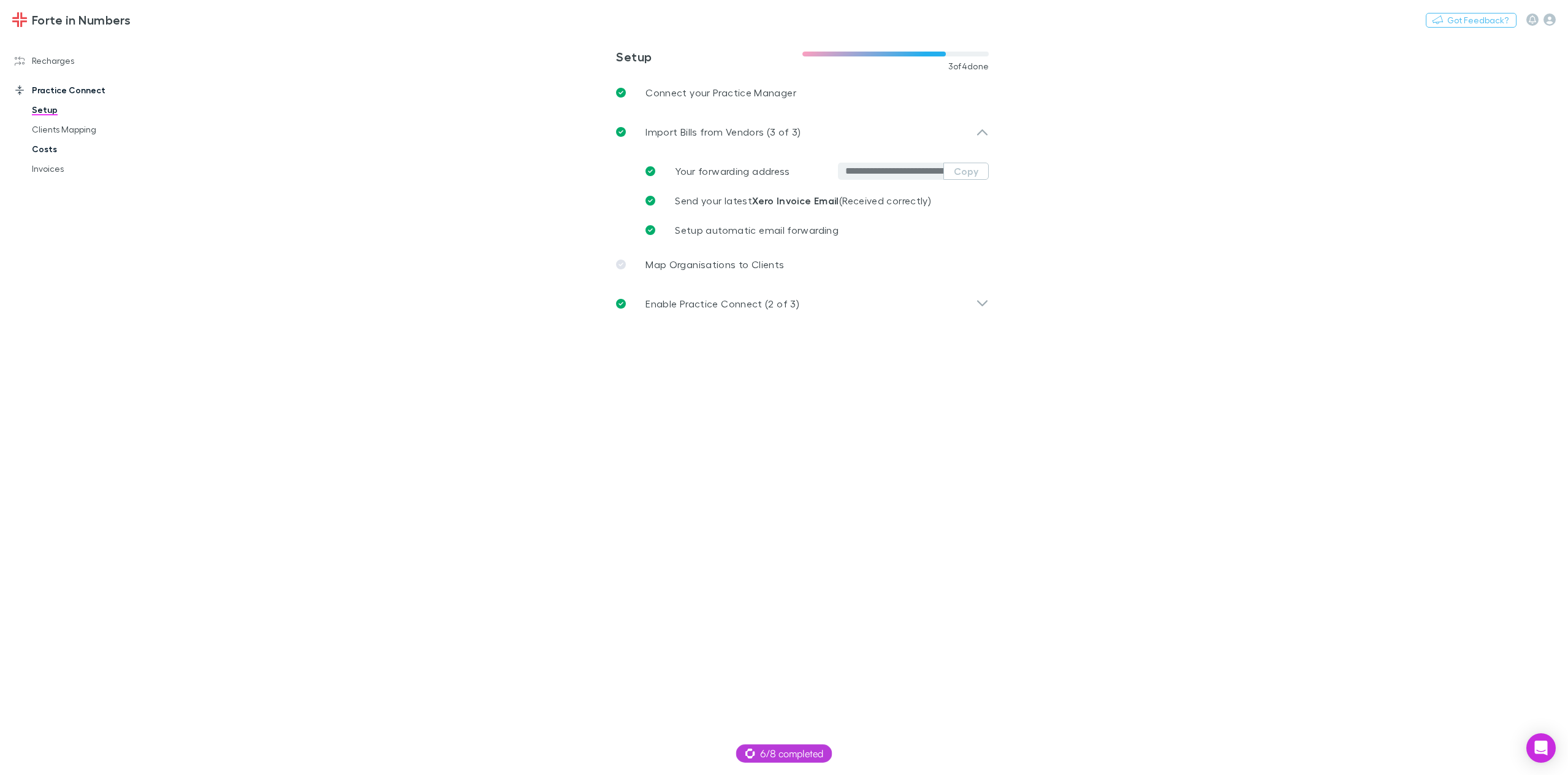
click at [51, 147] on link "Costs" at bounding box center [95, 149] width 152 height 20
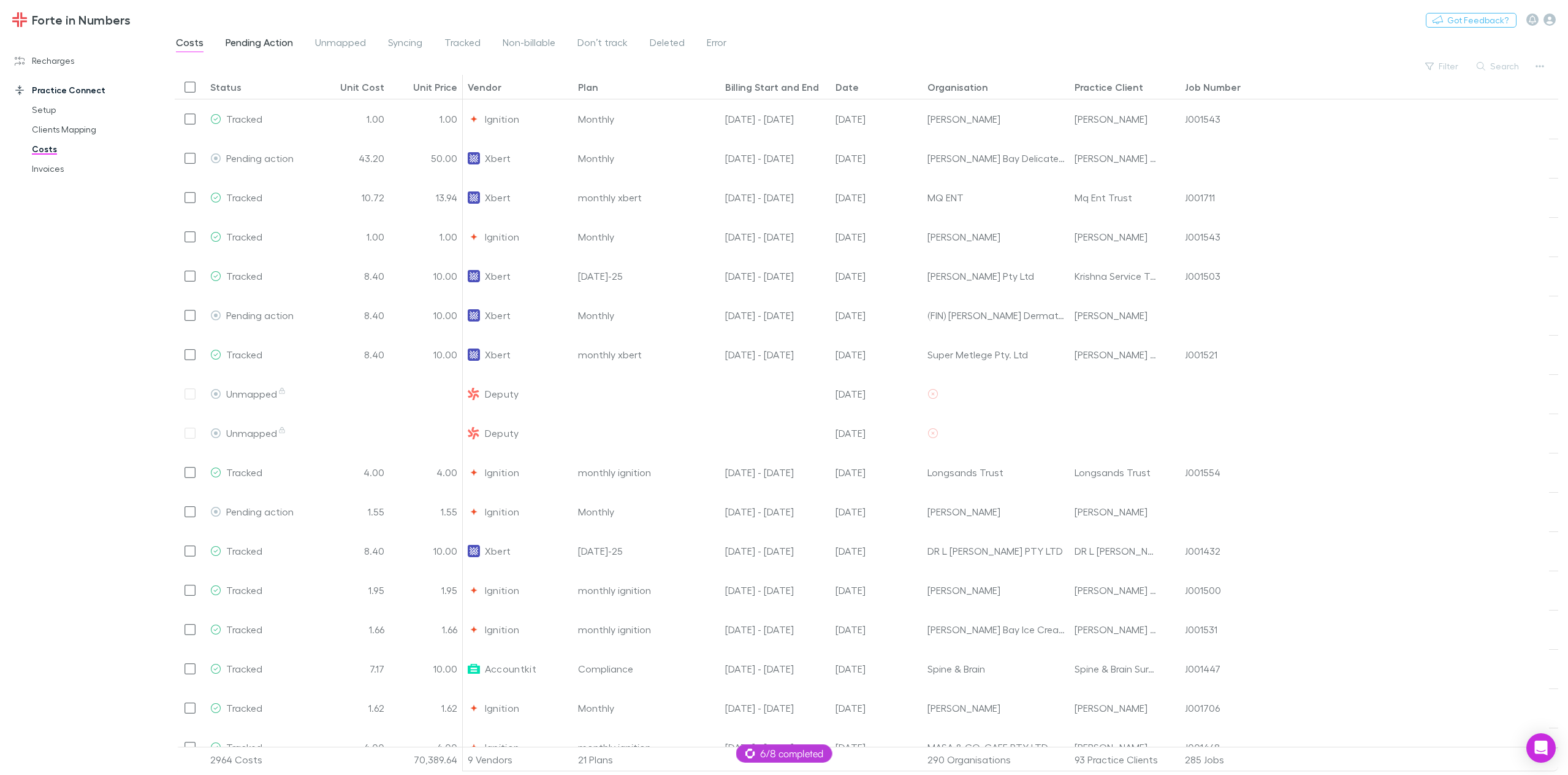
click at [278, 45] on span "Pending Action" at bounding box center [259, 45] width 68 height 16
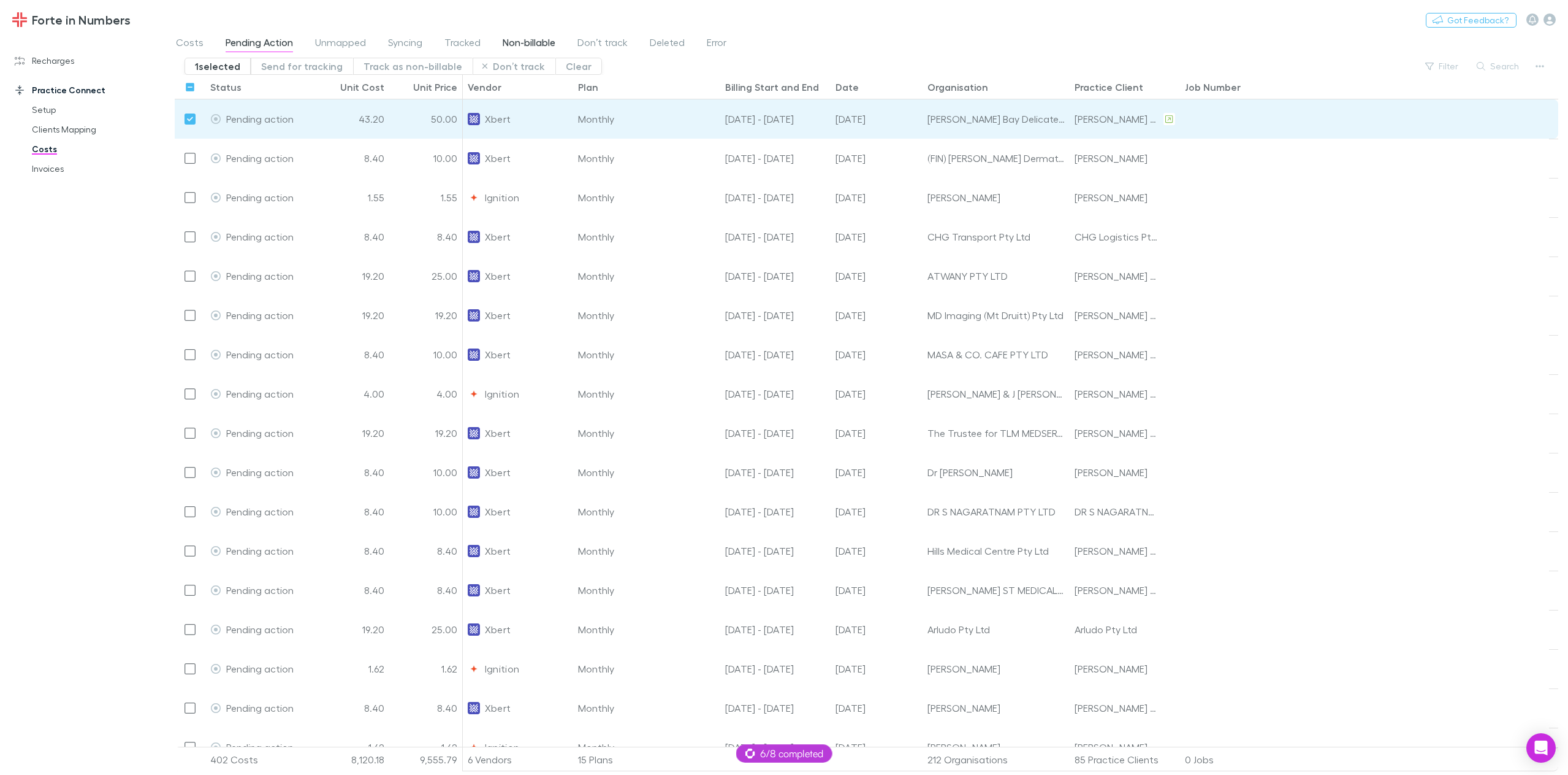
click at [525, 42] on span "Non-billable" at bounding box center [529, 45] width 53 height 16
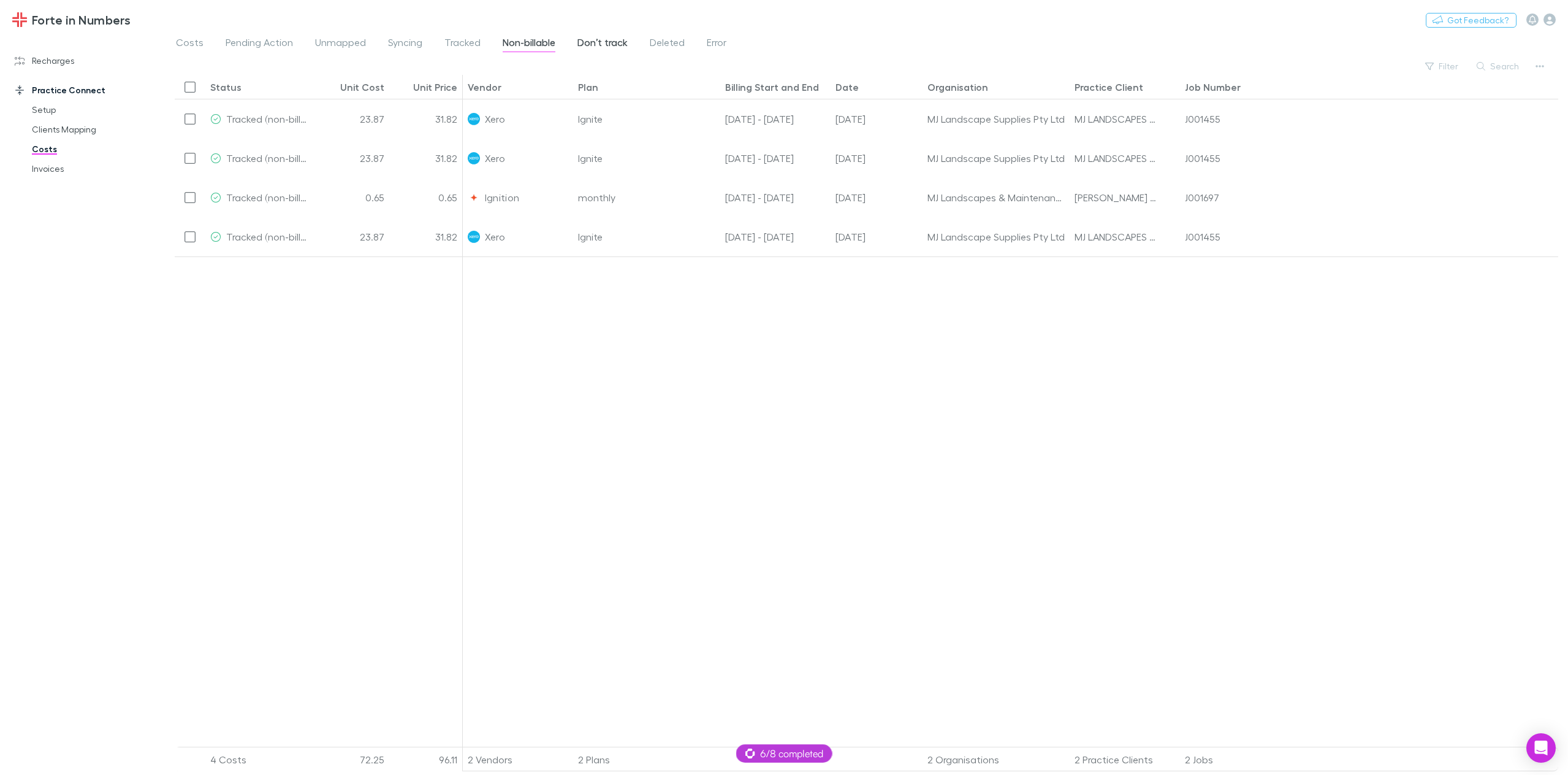
click at [585, 45] on span "Don’t track" at bounding box center [603, 45] width 50 height 16
click at [464, 47] on span "Tracked" at bounding box center [463, 45] width 37 height 16
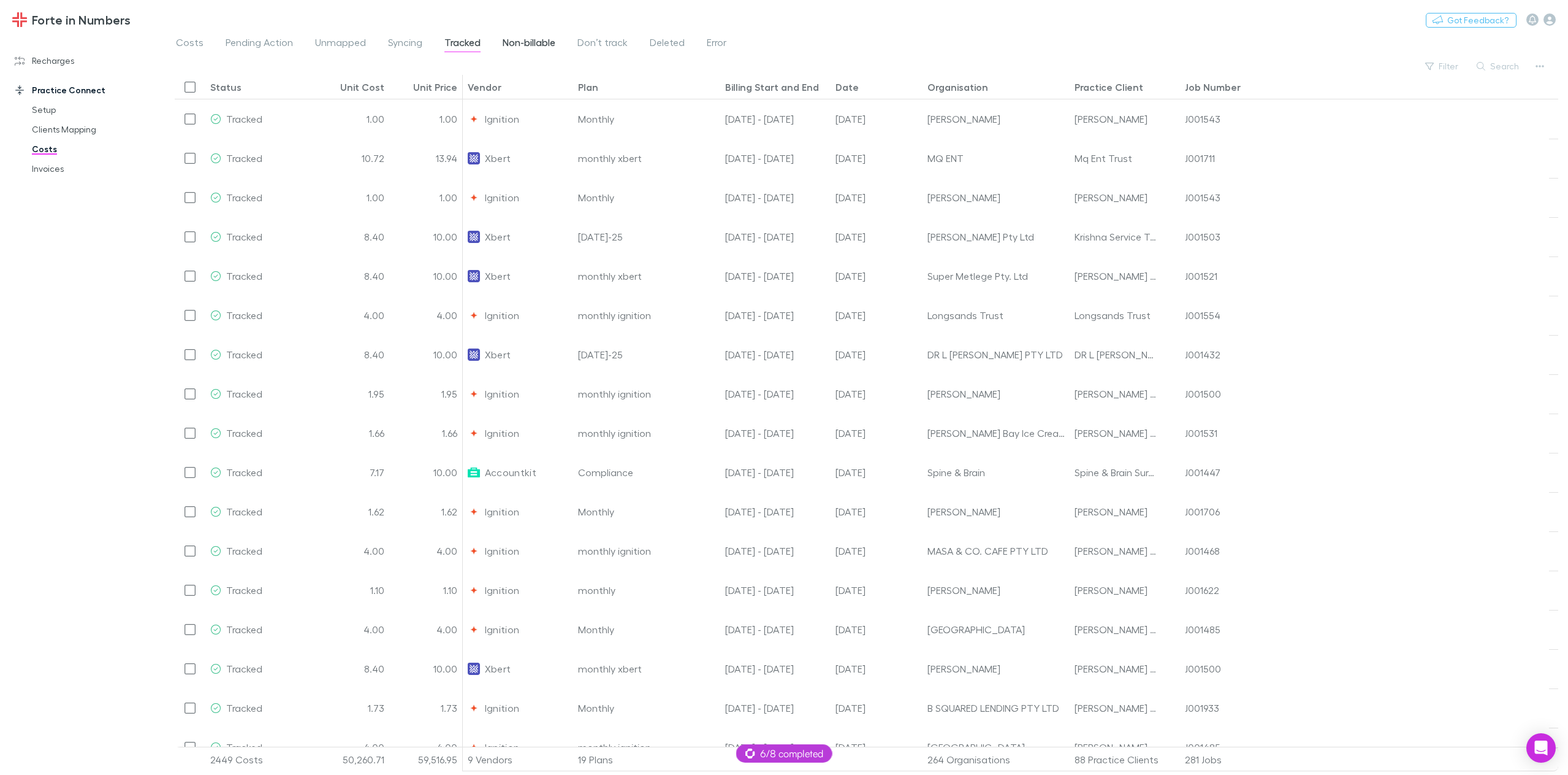
click at [519, 37] on span "Non-billable" at bounding box center [529, 45] width 53 height 16
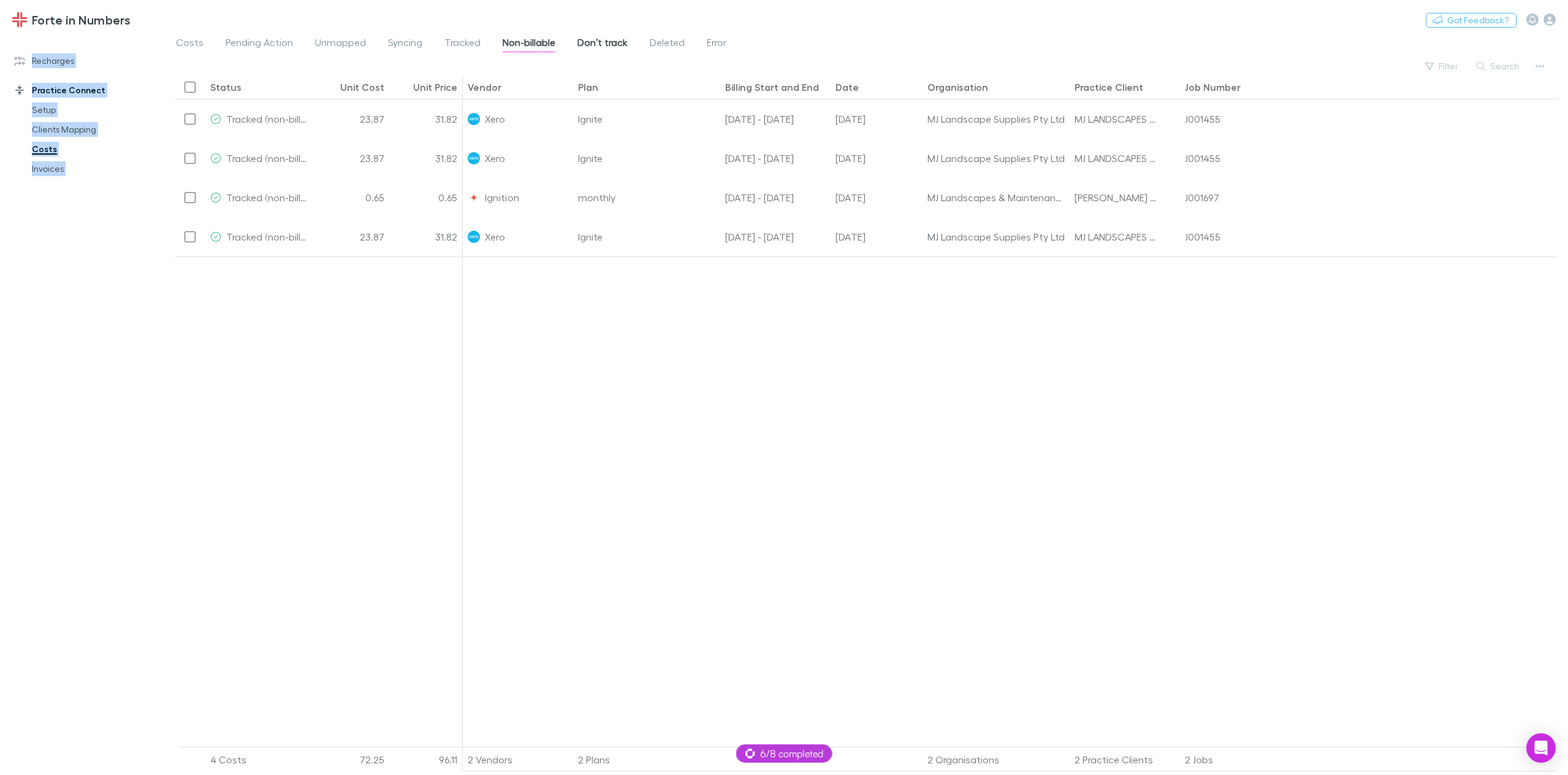
click at [585, 36] on div "Forte in Numbers Switch company Nothing Got Feedback? Recharges Setup Vendors M…" at bounding box center [784, 387] width 1568 height 775
click at [590, 38] on span "Don’t track" at bounding box center [603, 45] width 50 height 16
